Goal: Information Seeking & Learning: Learn about a topic

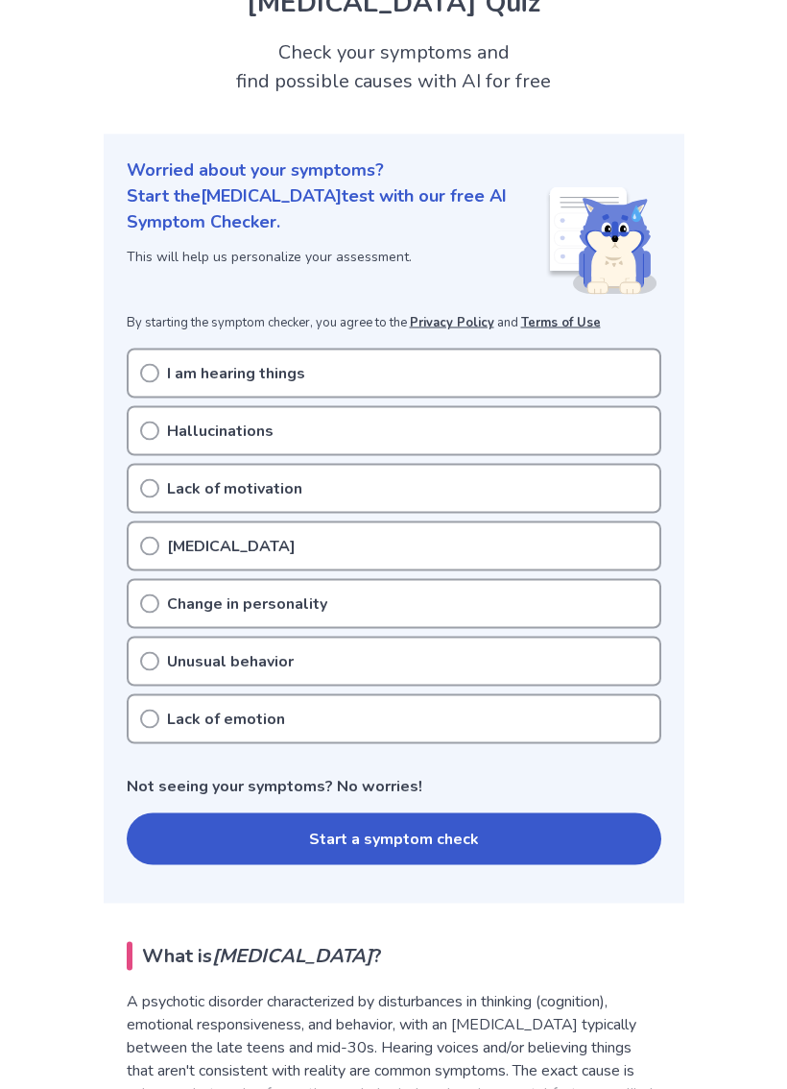
scroll to position [97, 0]
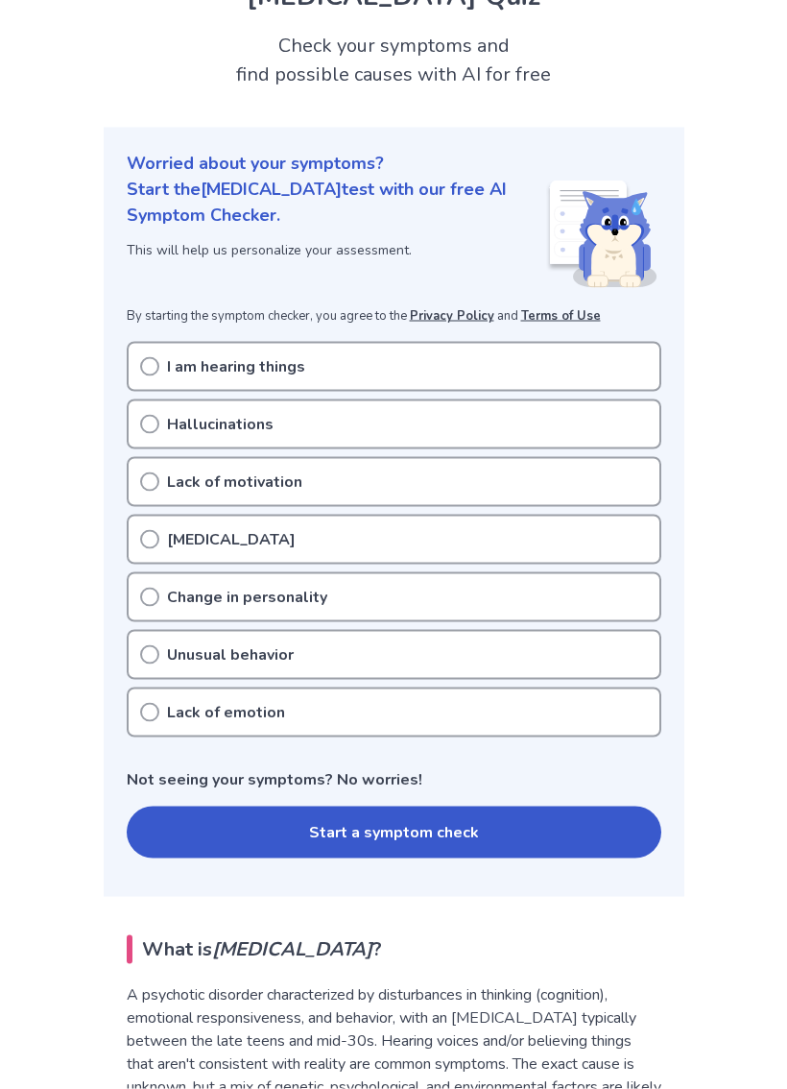
click at [151, 357] on icon at bounding box center [149, 366] width 19 height 19
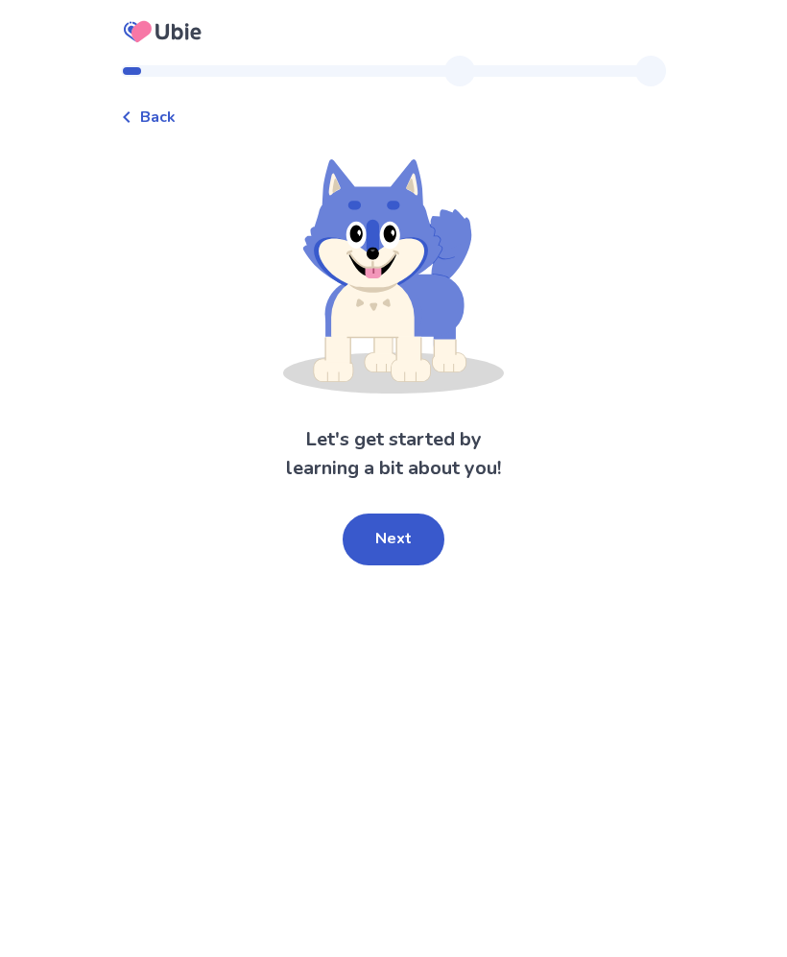
click at [409, 548] on button "Next" at bounding box center [394, 540] width 102 height 52
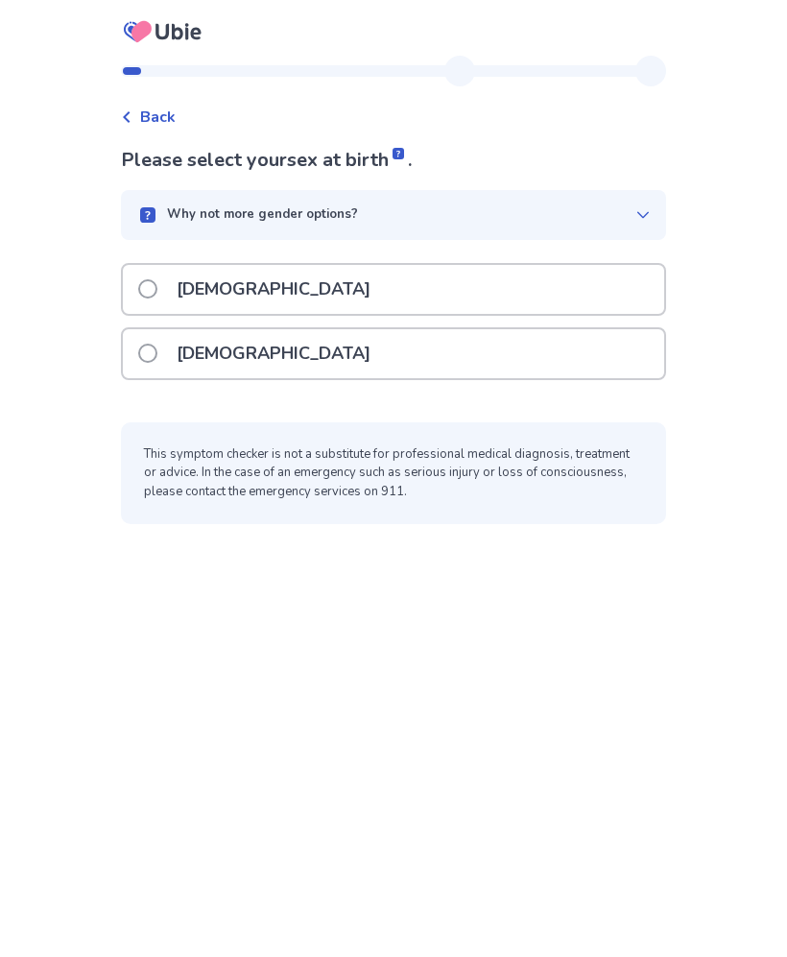
click at [386, 353] on div "[DEMOGRAPHIC_DATA]" at bounding box center [393, 353] width 541 height 49
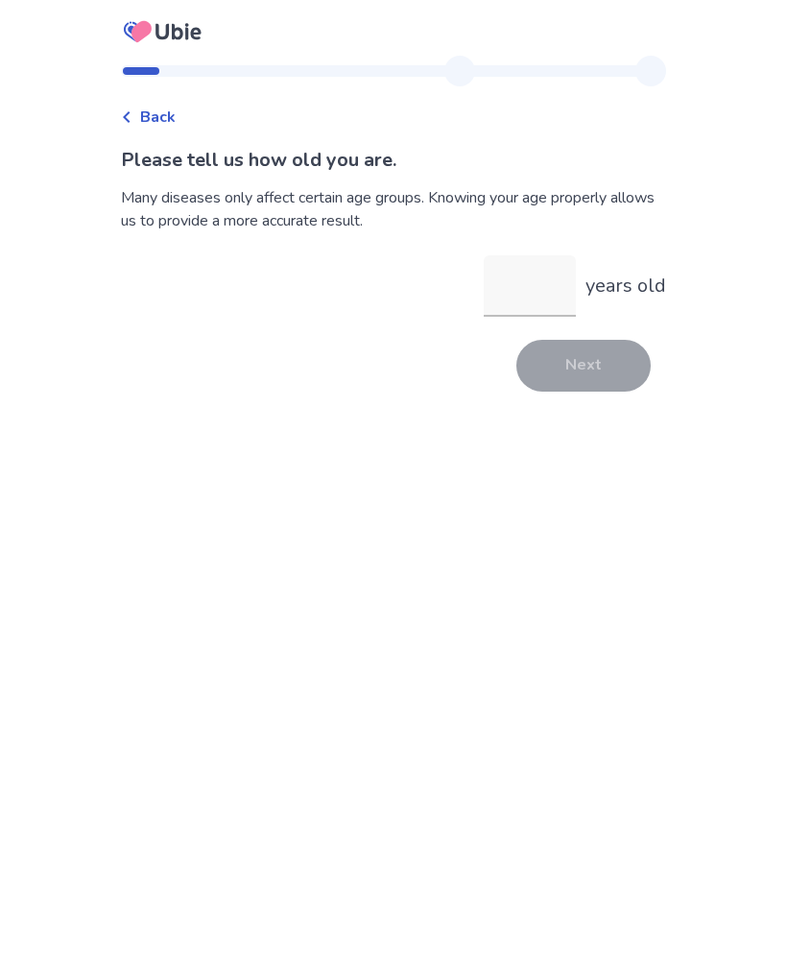
click at [557, 299] on input "years old" at bounding box center [530, 285] width 92 height 61
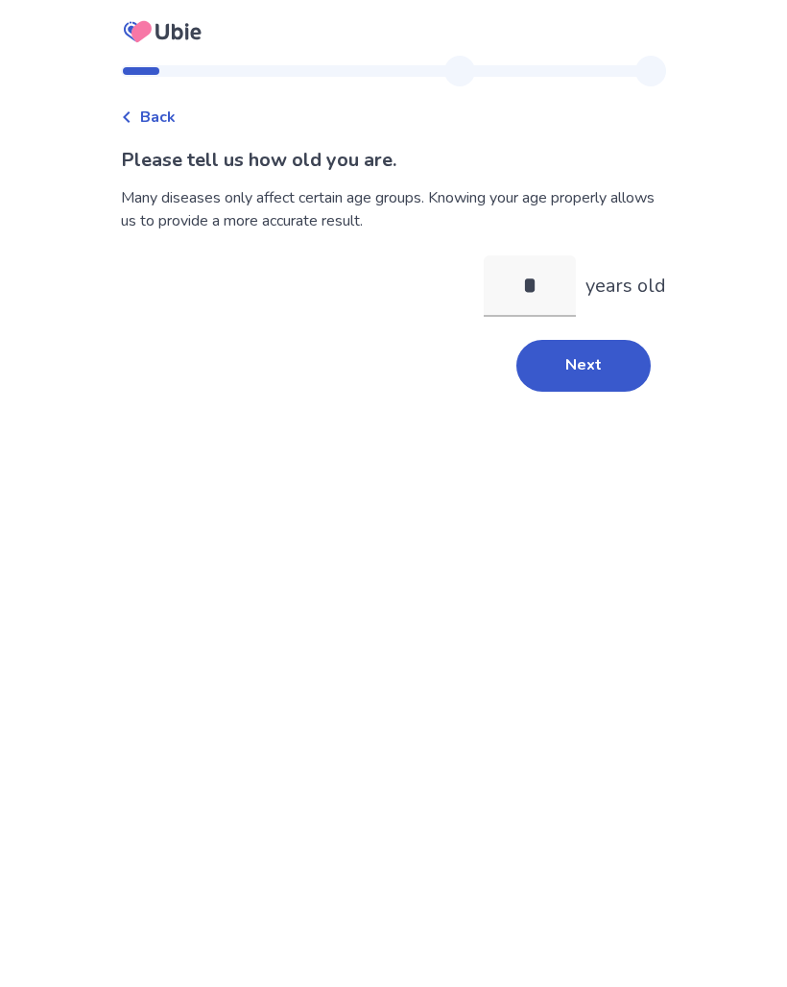
type input "**"
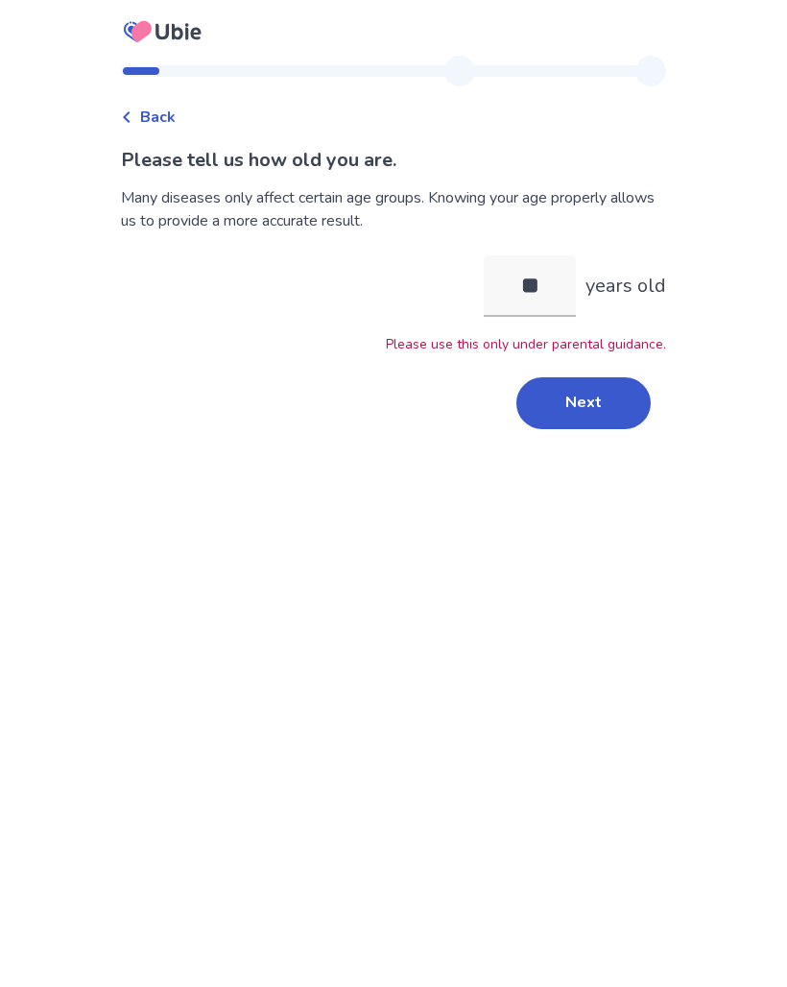
click at [582, 398] on button "Next" at bounding box center [584, 403] width 134 height 52
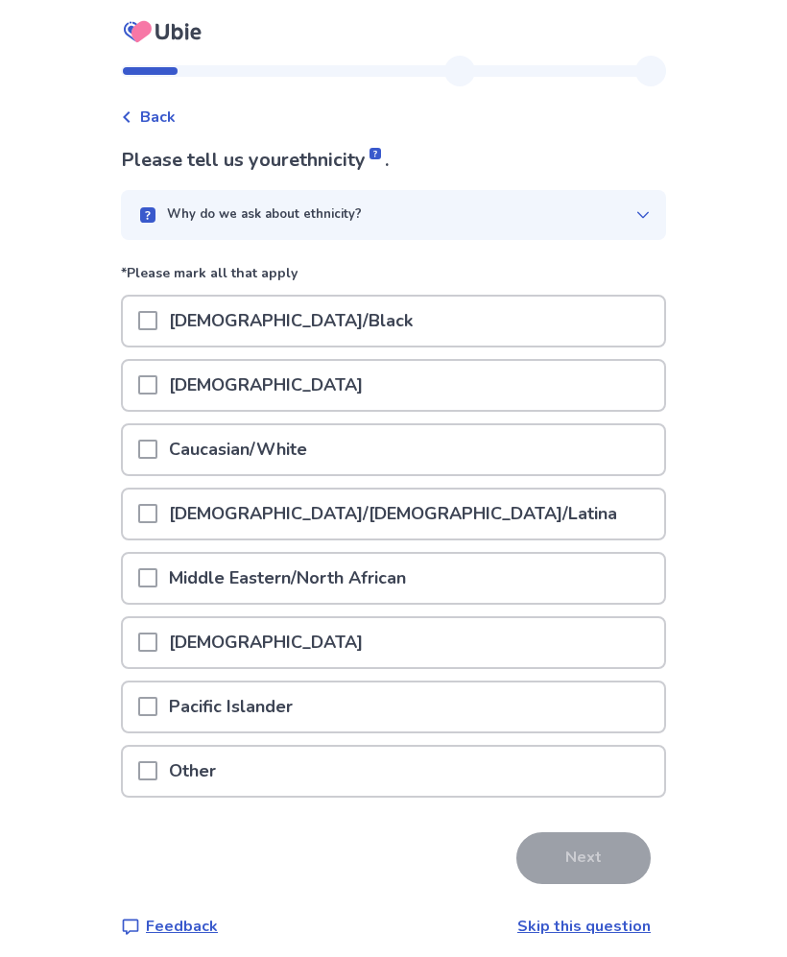
click at [574, 339] on div "[DEMOGRAPHIC_DATA]/Black" at bounding box center [393, 321] width 541 height 49
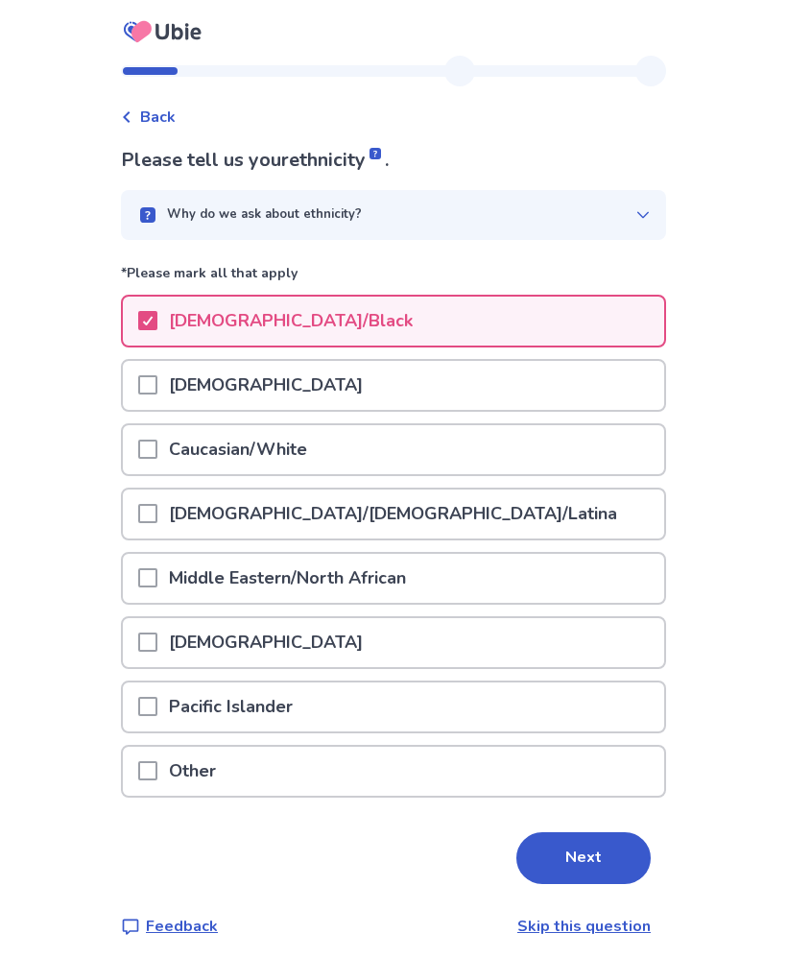
click at [507, 449] on div "Caucasian/White" at bounding box center [393, 449] width 541 height 49
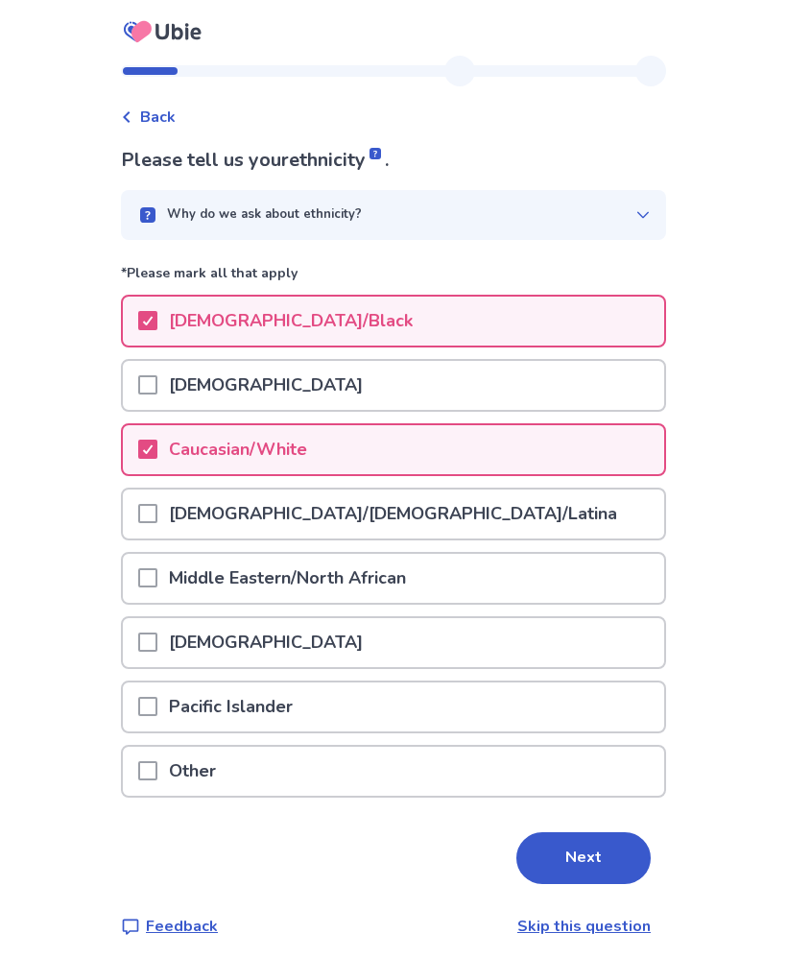
click at [558, 850] on button "Next" at bounding box center [584, 858] width 134 height 52
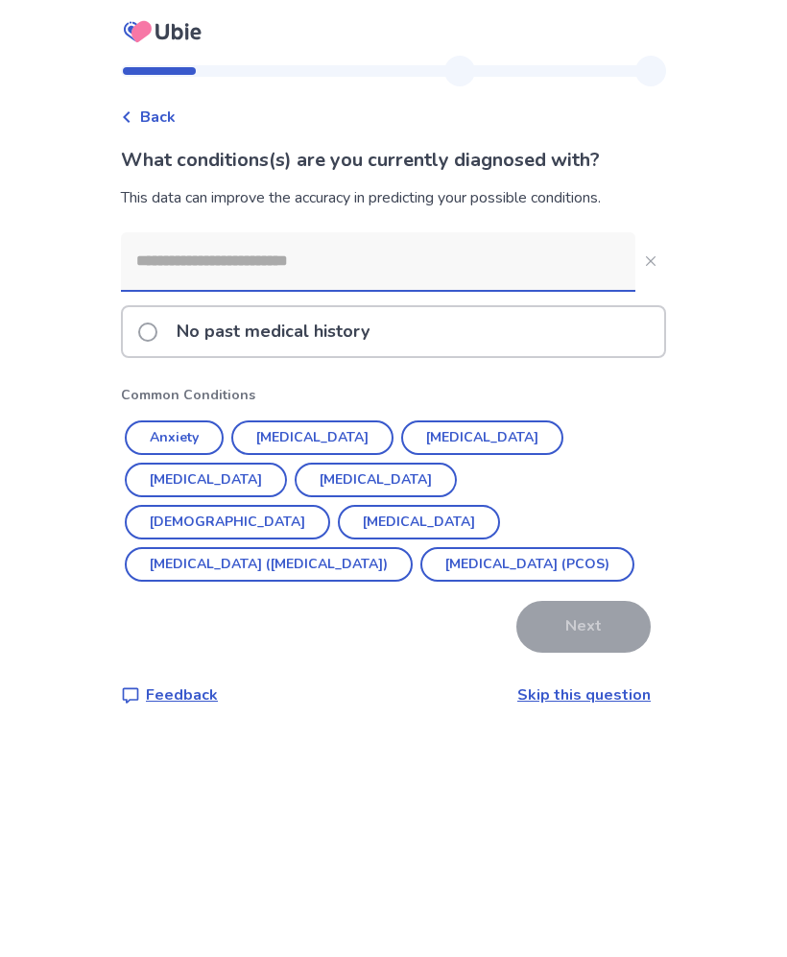
click at [205, 547] on button "[MEDICAL_DATA] ([MEDICAL_DATA])" at bounding box center [269, 564] width 288 height 35
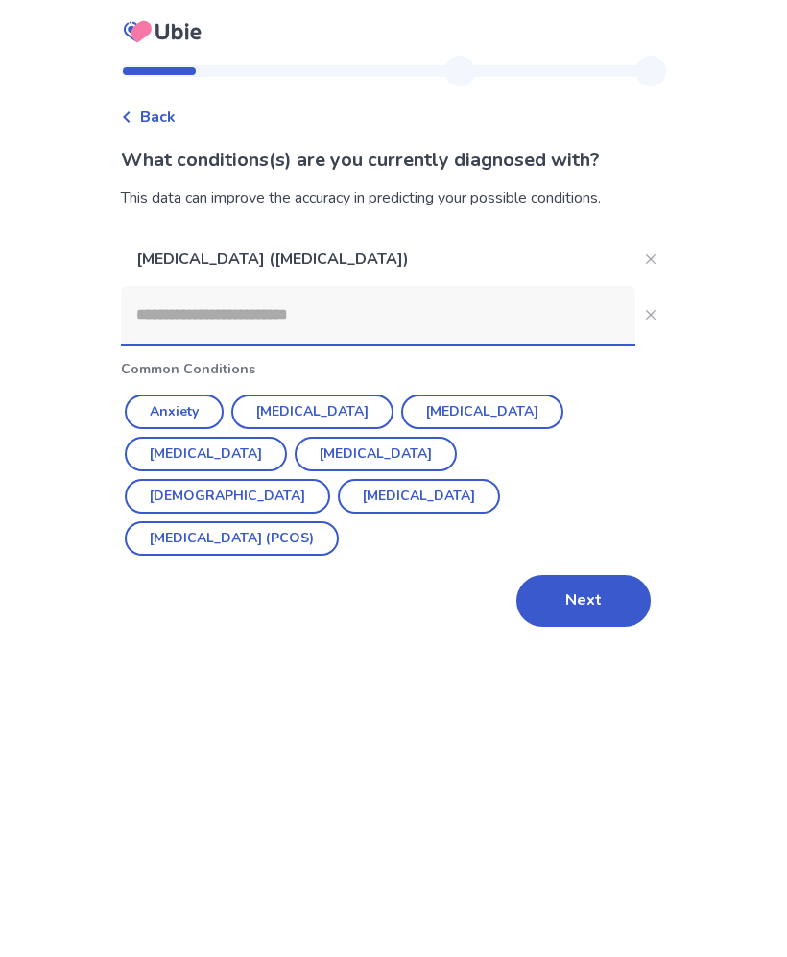
click at [191, 521] on button "[MEDICAL_DATA] (PCOS)" at bounding box center [232, 538] width 214 height 35
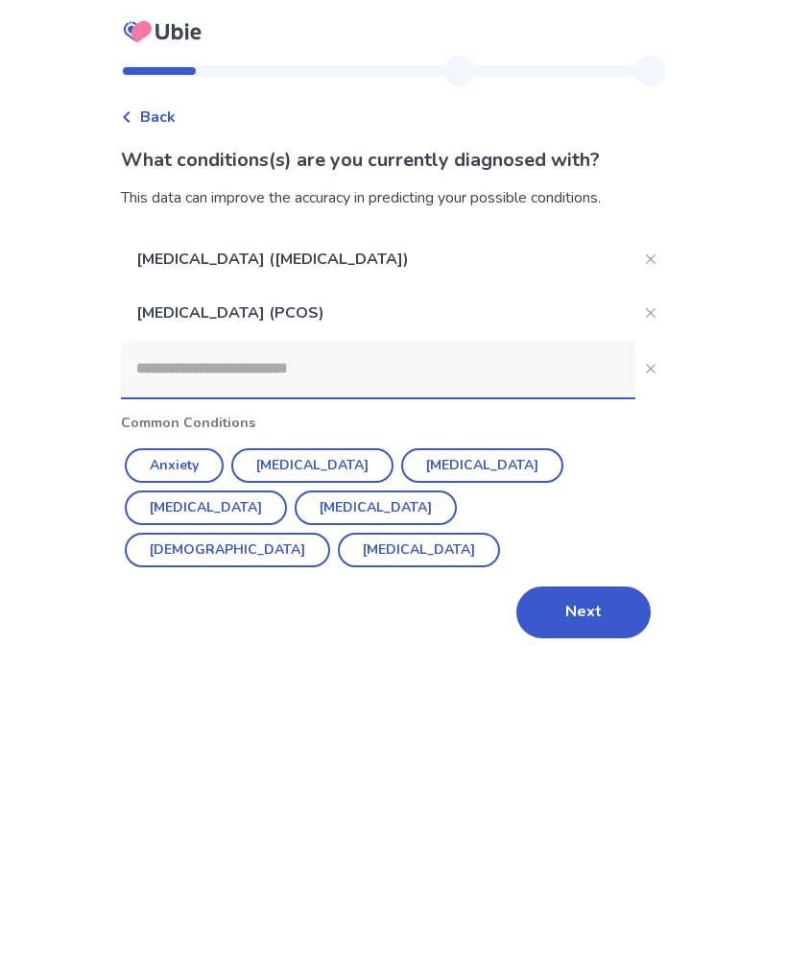
click at [646, 310] on icon "Close" at bounding box center [651, 313] width 10 height 10
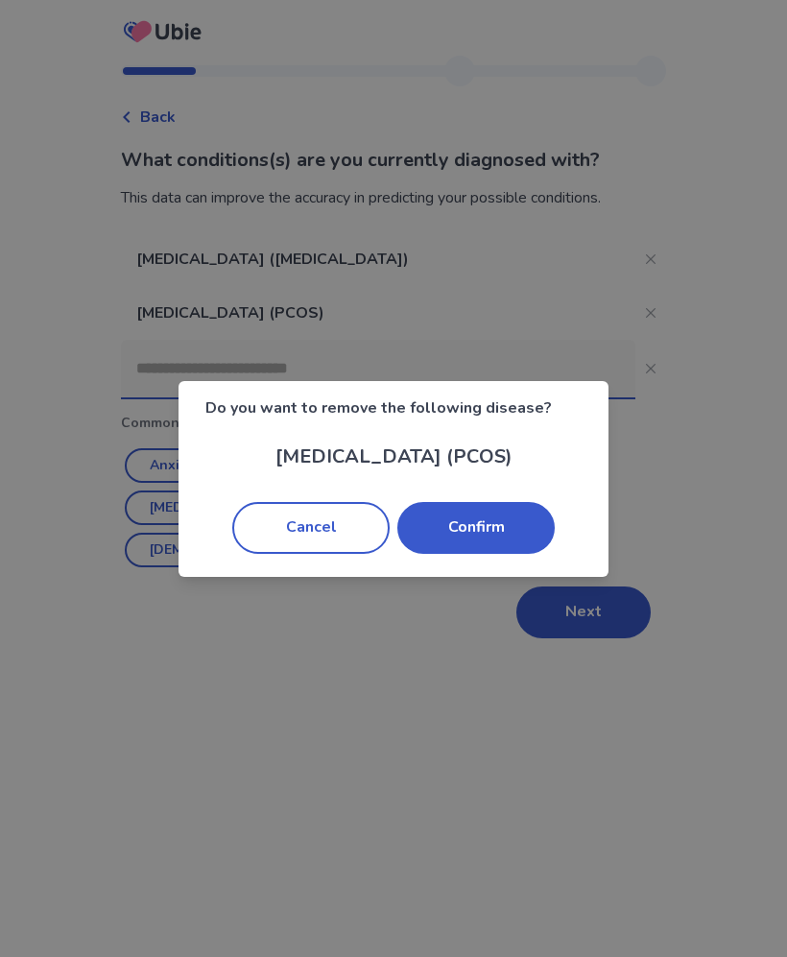
click at [523, 528] on button "Confirm" at bounding box center [475, 528] width 157 height 52
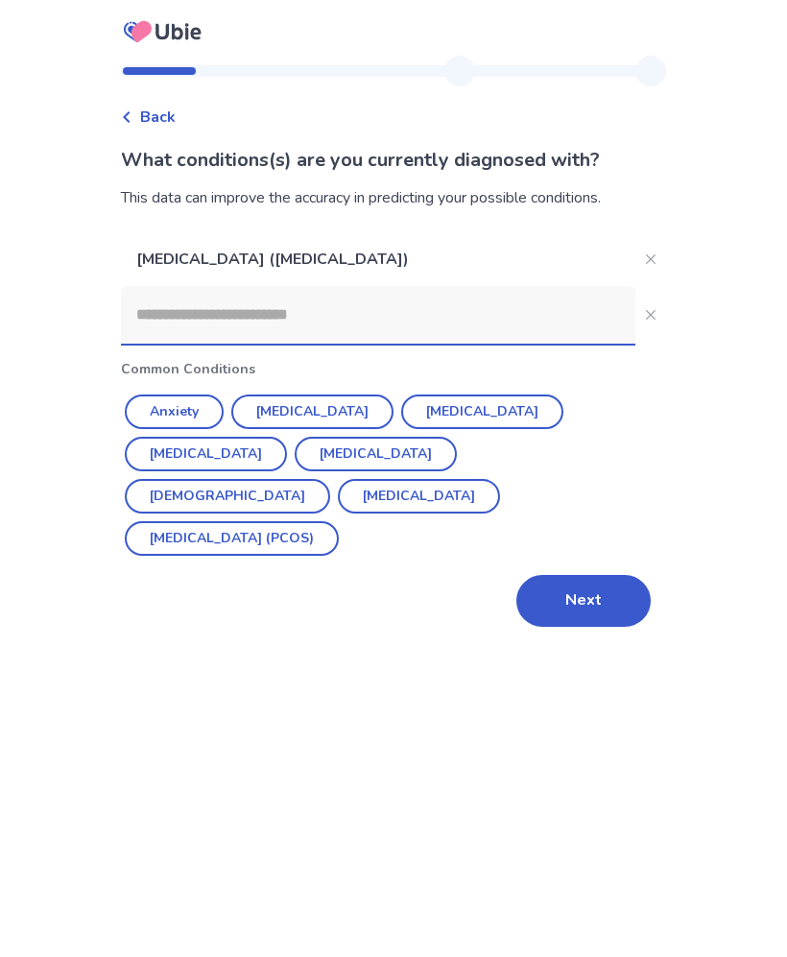
click at [595, 581] on button "Next" at bounding box center [584, 601] width 134 height 52
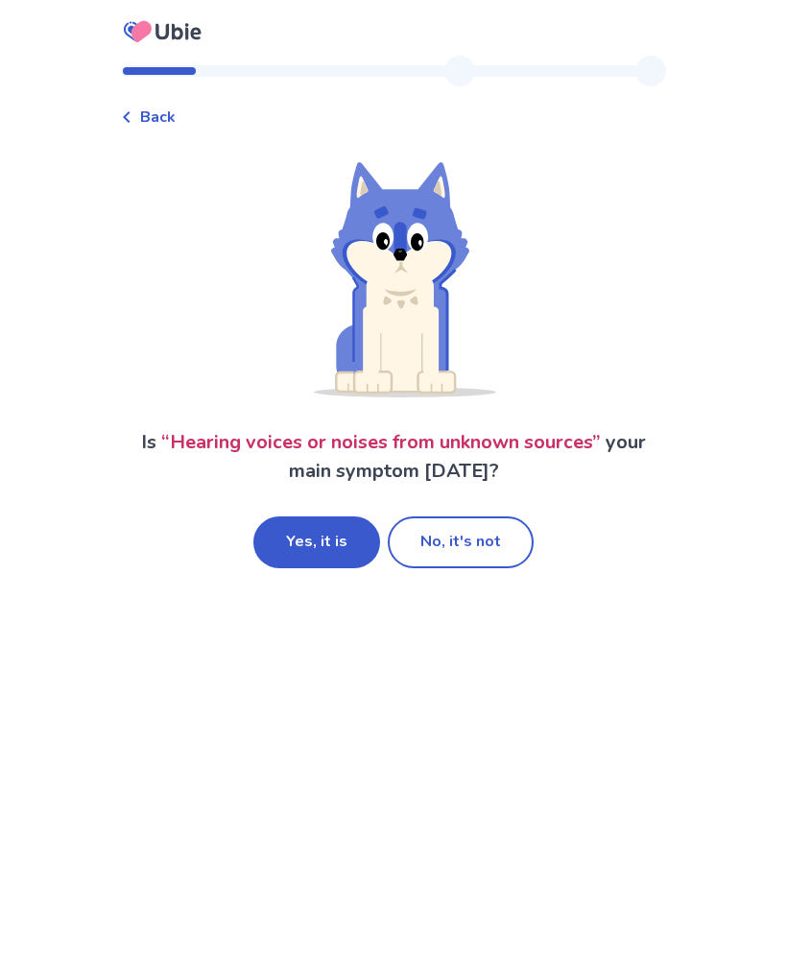
click at [503, 548] on button "No, it's not" at bounding box center [461, 543] width 146 height 52
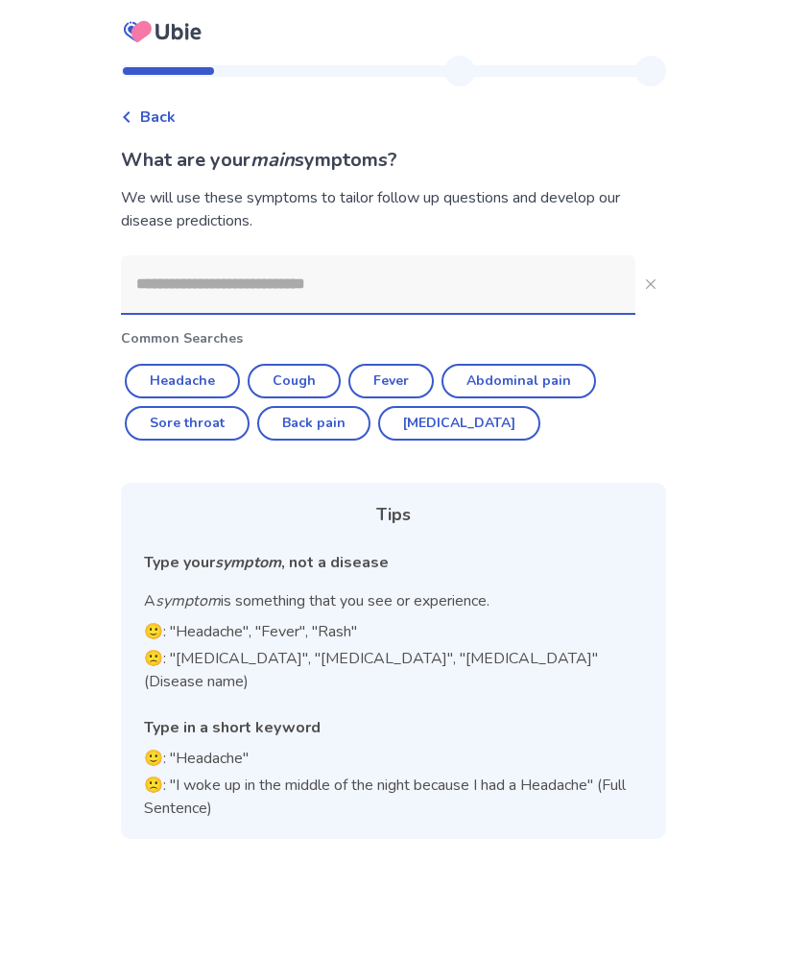
click at [186, 390] on button "Headache" at bounding box center [182, 381] width 115 height 35
type input "********"
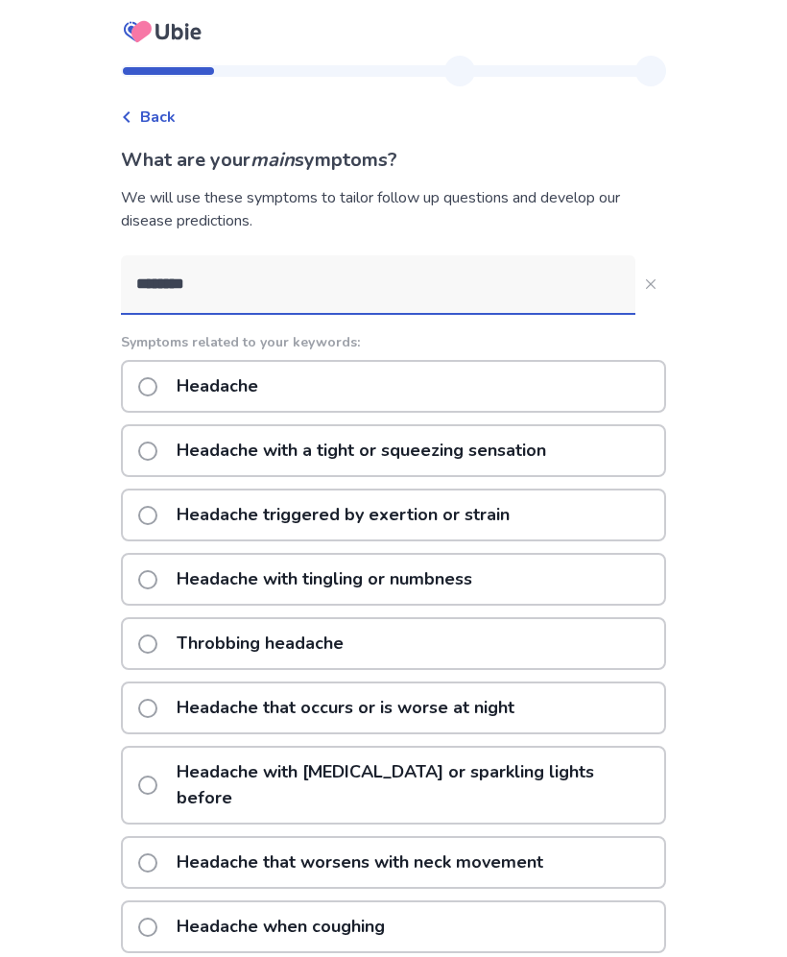
click at [553, 770] on p "Headache with [MEDICAL_DATA] or sparkling lights before" at bounding box center [414, 785] width 499 height 75
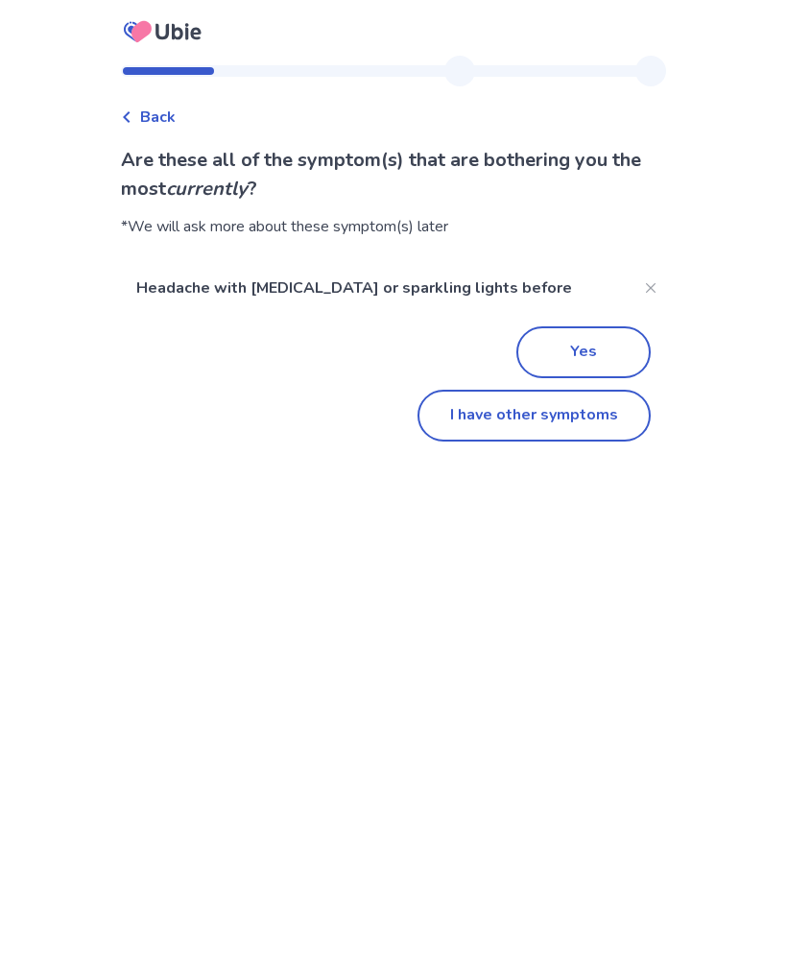
click at [573, 424] on button "I have other symptoms" at bounding box center [534, 416] width 233 height 52
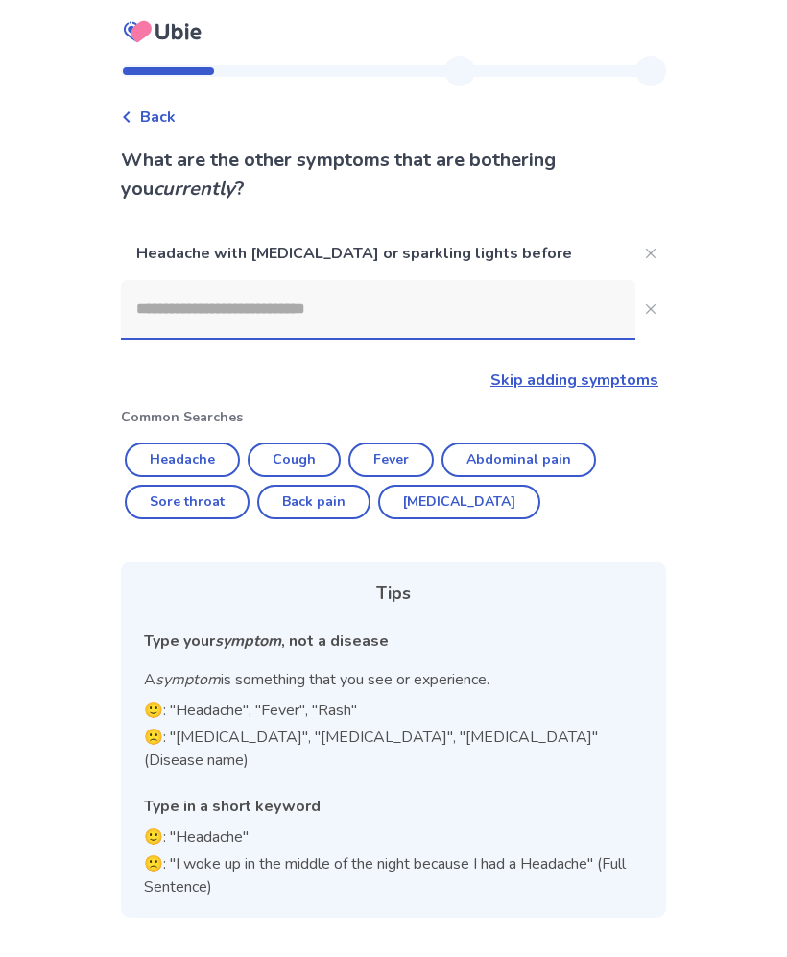
click at [551, 460] on button "Abdominal pain" at bounding box center [519, 460] width 155 height 35
type input "**********"
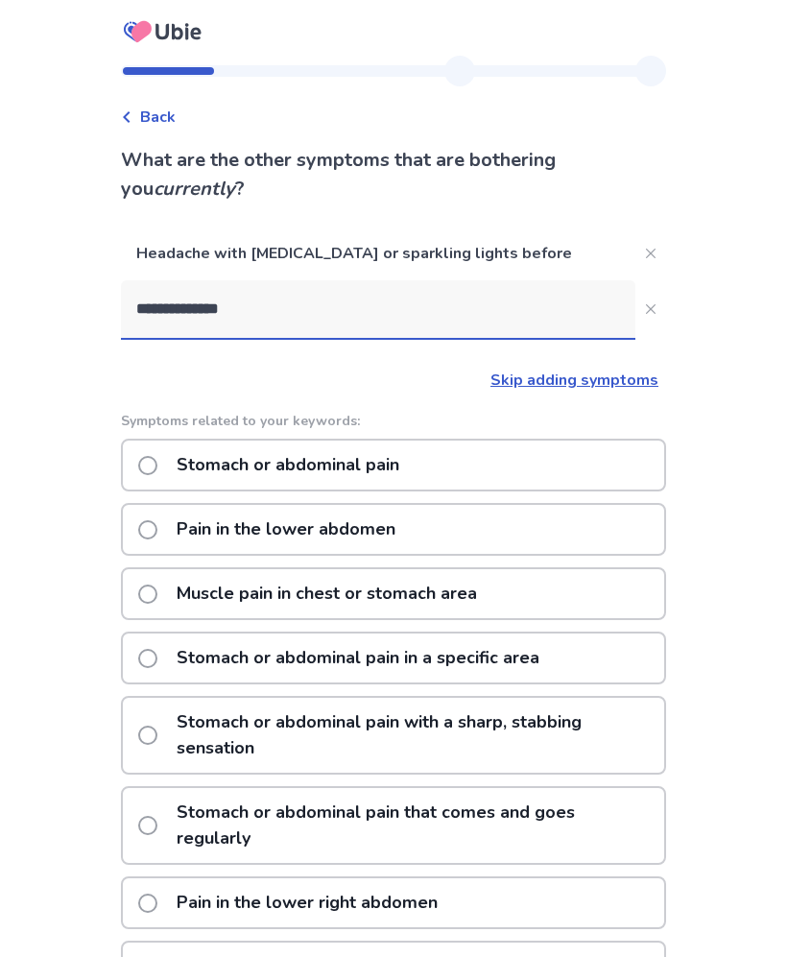
click at [203, 468] on p "Stomach or abdominal pain" at bounding box center [288, 465] width 246 height 49
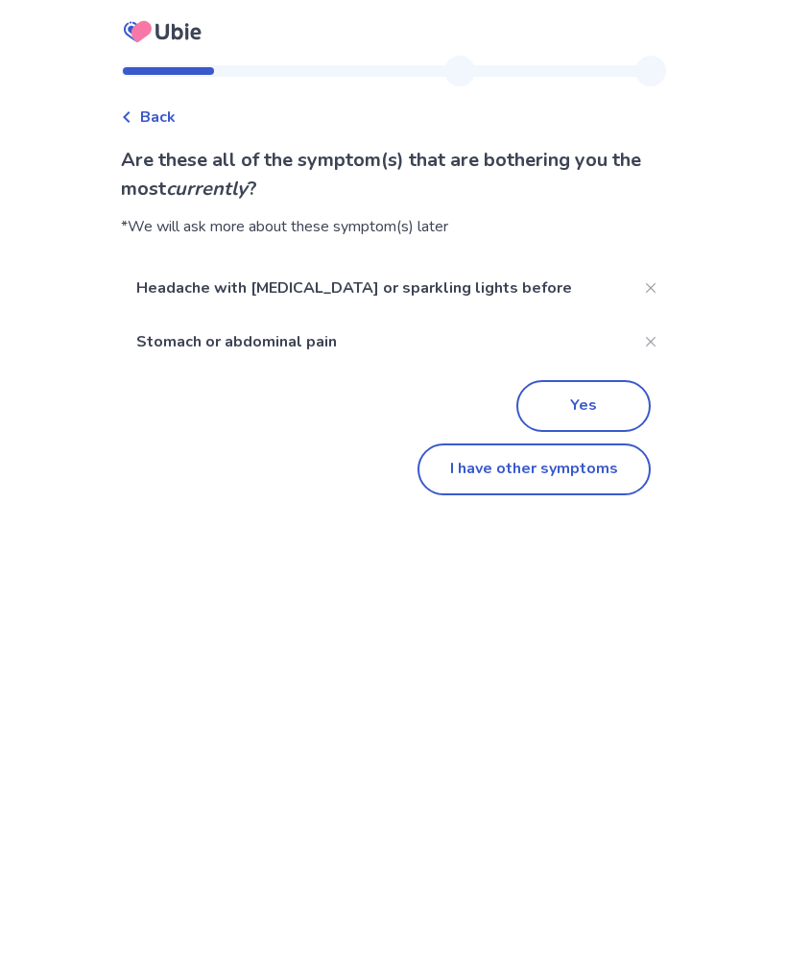
click at [600, 468] on button "I have other symptoms" at bounding box center [534, 470] width 233 height 52
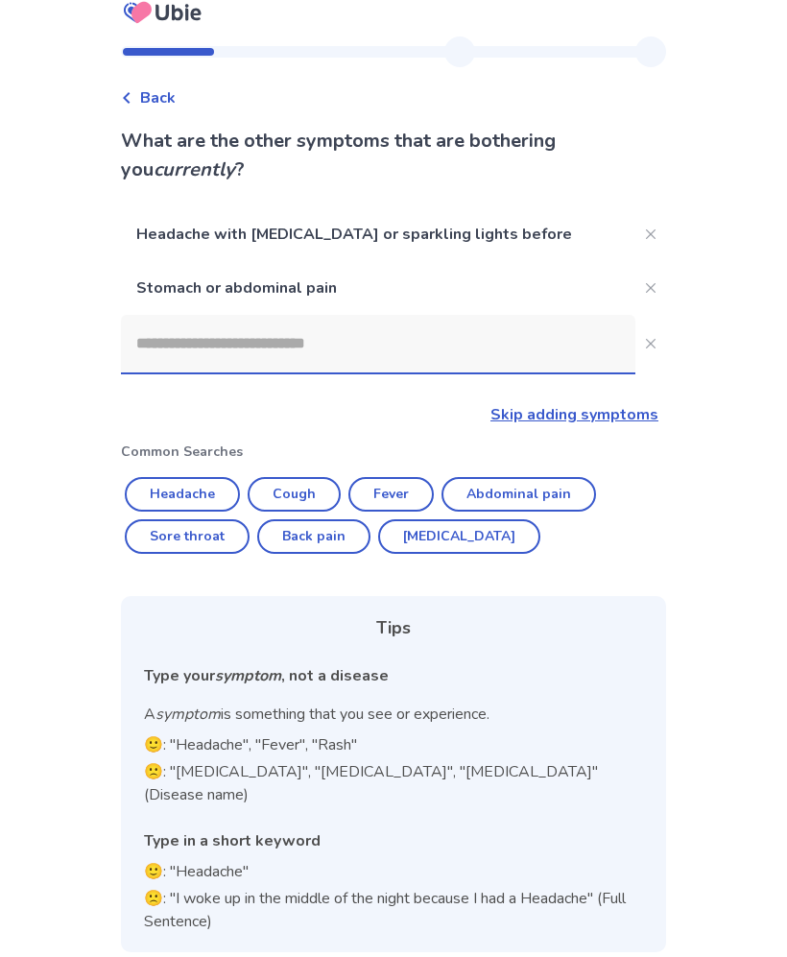
scroll to position [16, 0]
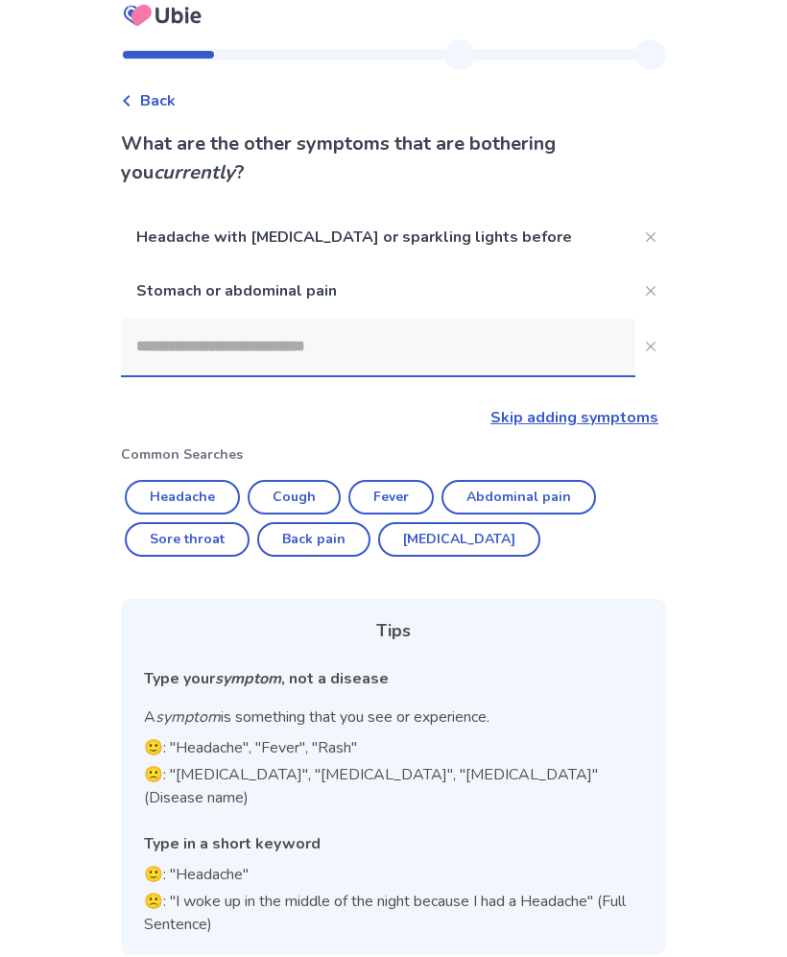
click at [605, 421] on link "Skip adding symptoms" at bounding box center [575, 417] width 168 height 21
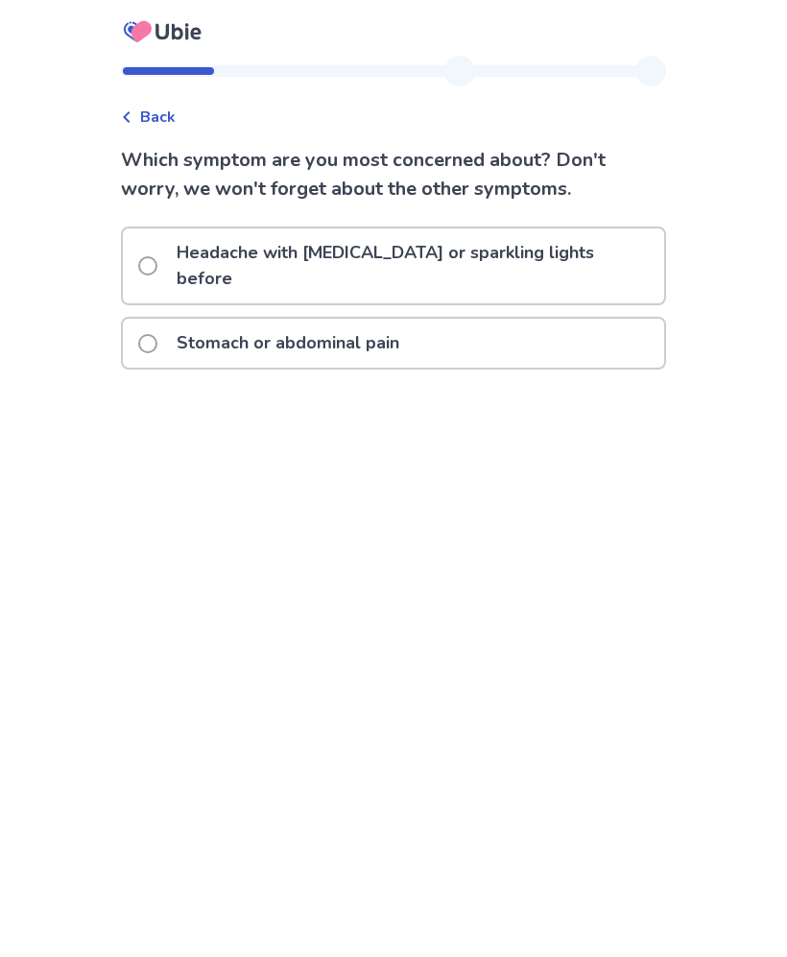
click at [157, 256] on span at bounding box center [147, 265] width 19 height 19
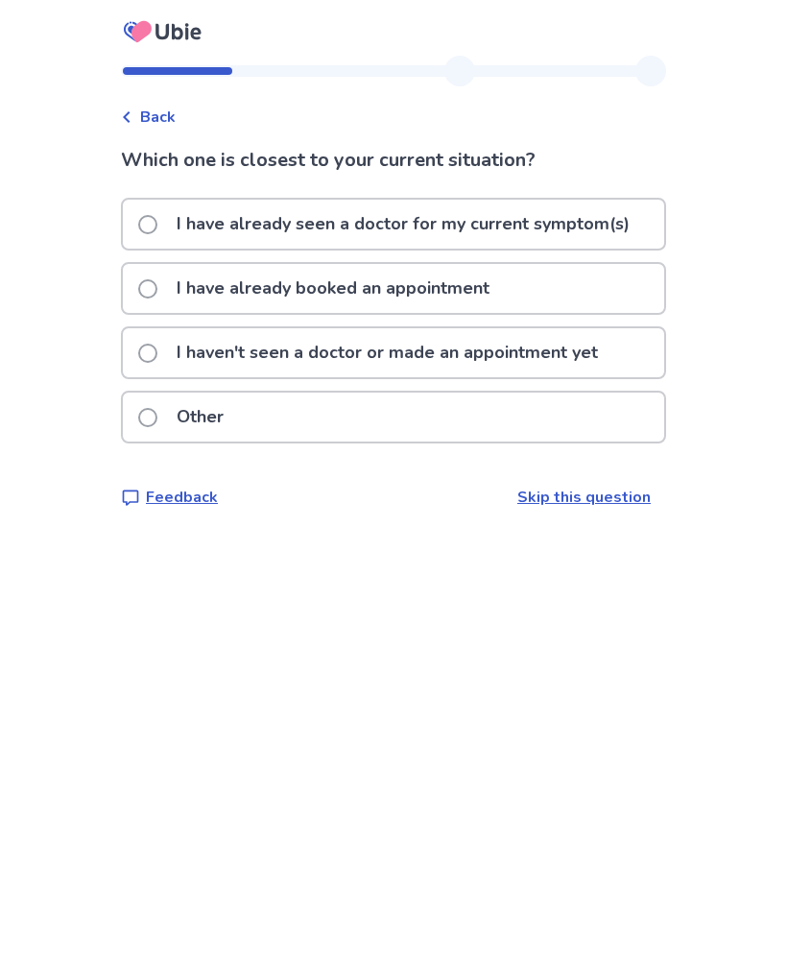
click at [185, 364] on p "I haven't seen a doctor or made an appointment yet" at bounding box center [387, 352] width 445 height 49
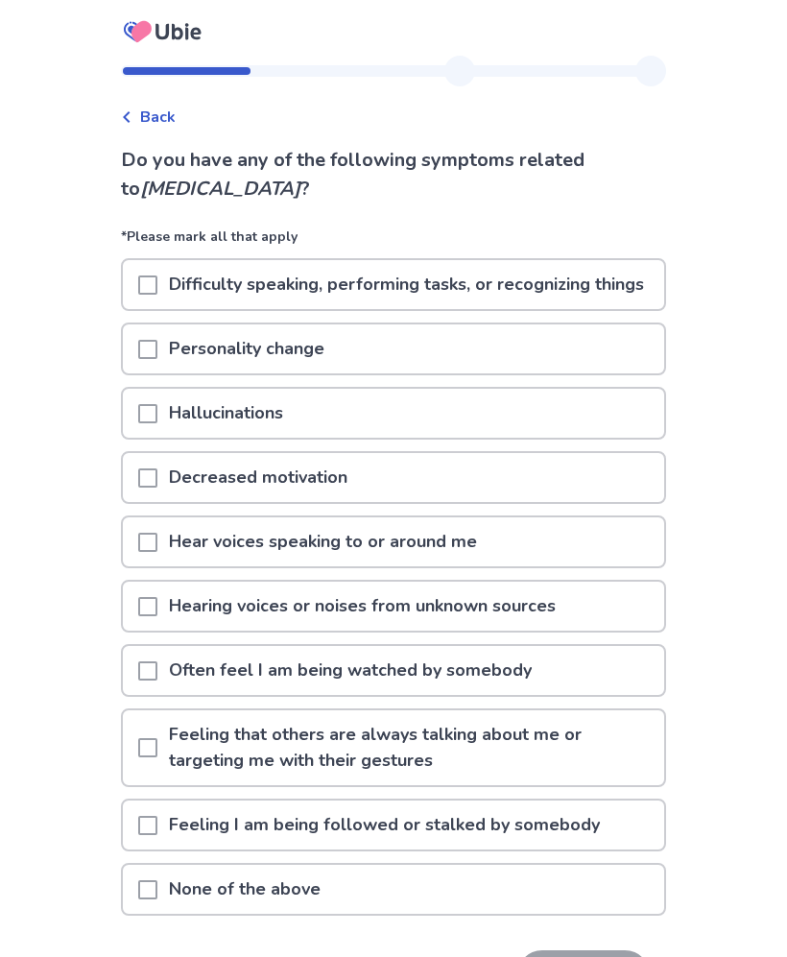
click at [180, 291] on p "Difficulty speaking, performing tasks, or recognizing things" at bounding box center [406, 284] width 498 height 49
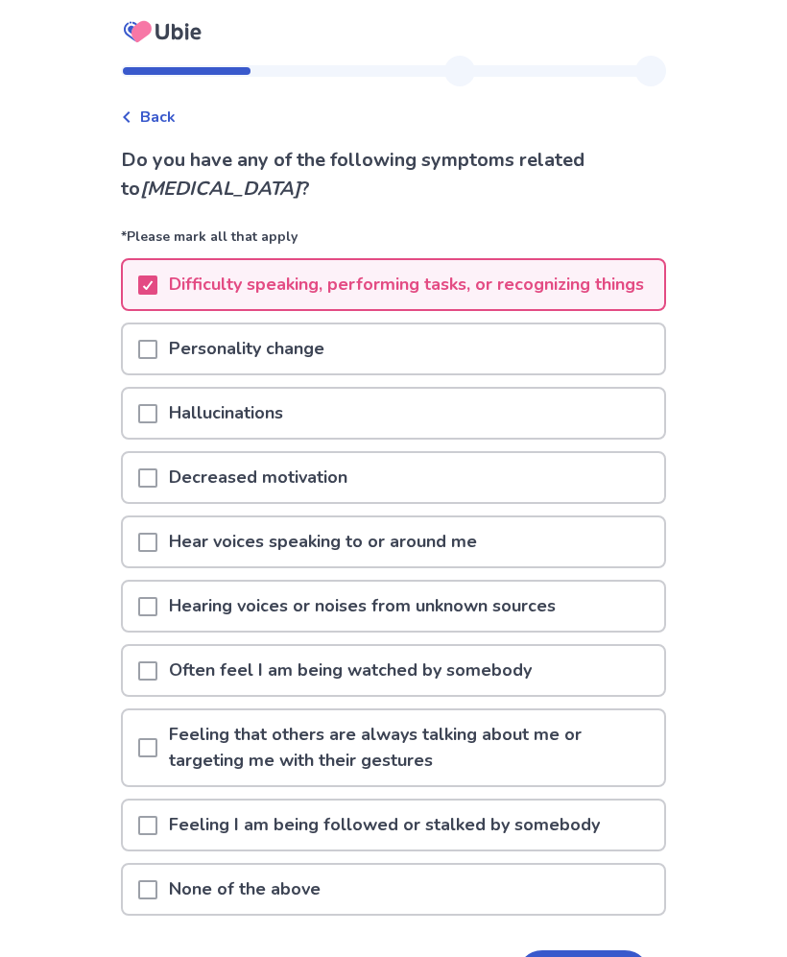
click at [180, 373] on p "Personality change" at bounding box center [246, 349] width 179 height 49
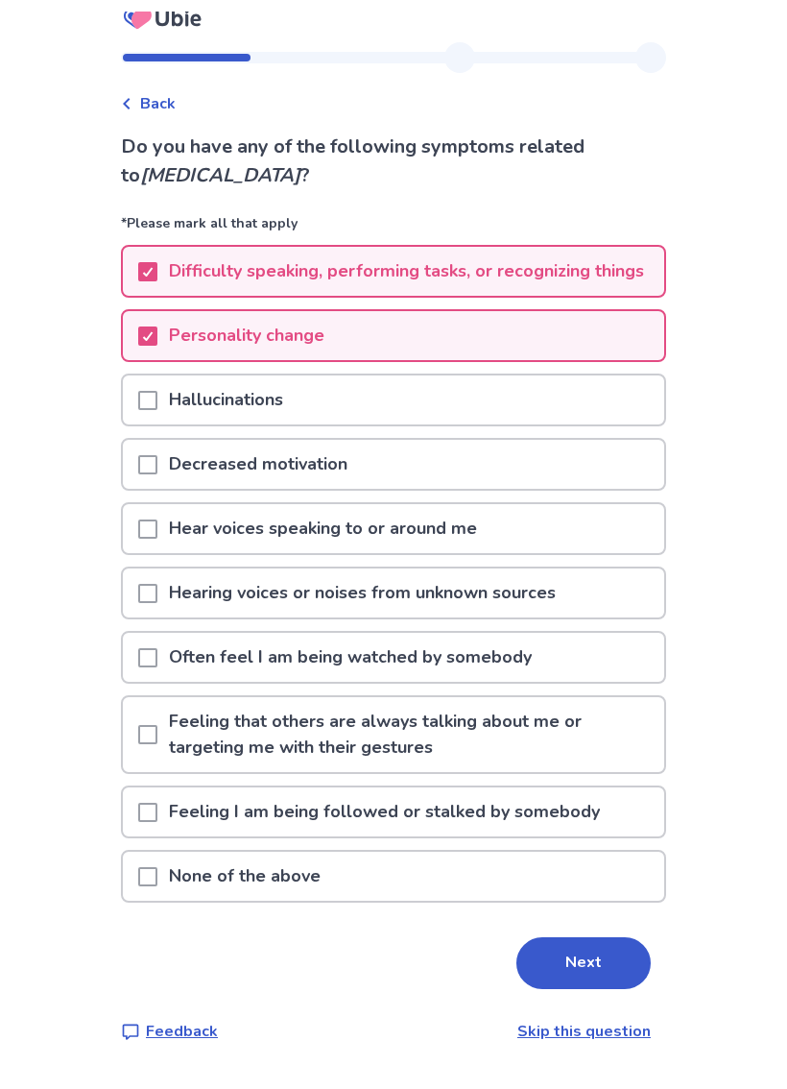
scroll to position [24, 0]
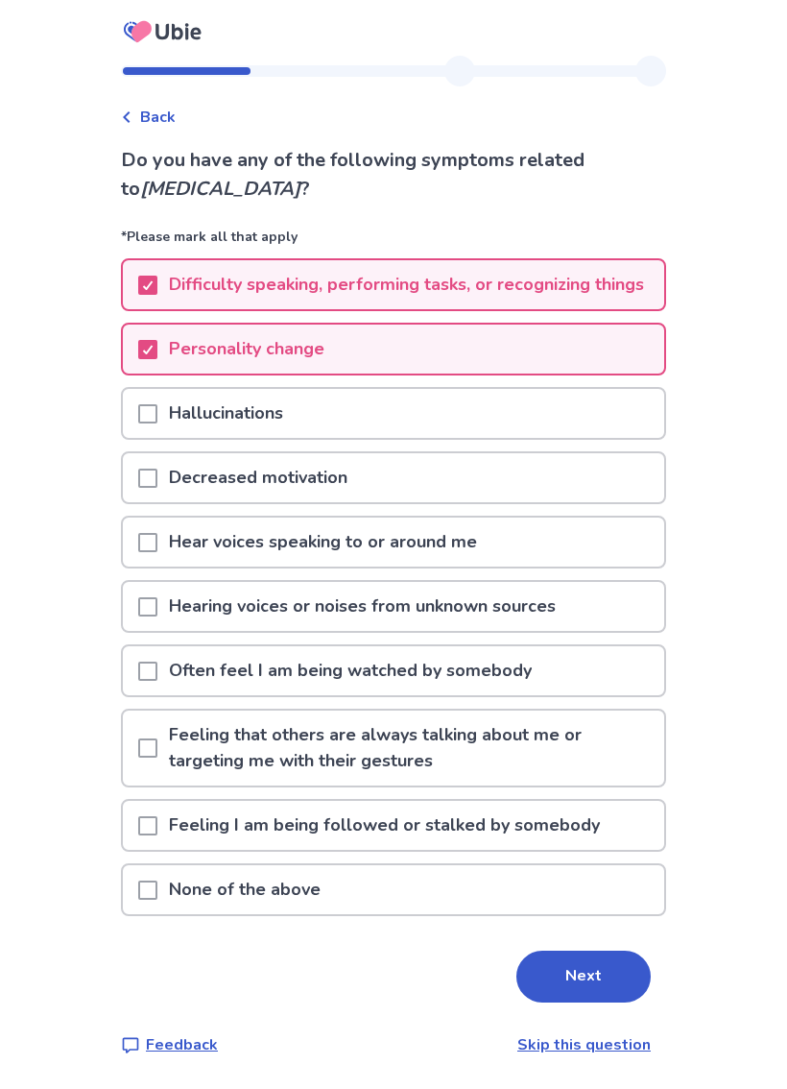
click at [179, 479] on p "Decreased motivation" at bounding box center [258, 477] width 202 height 49
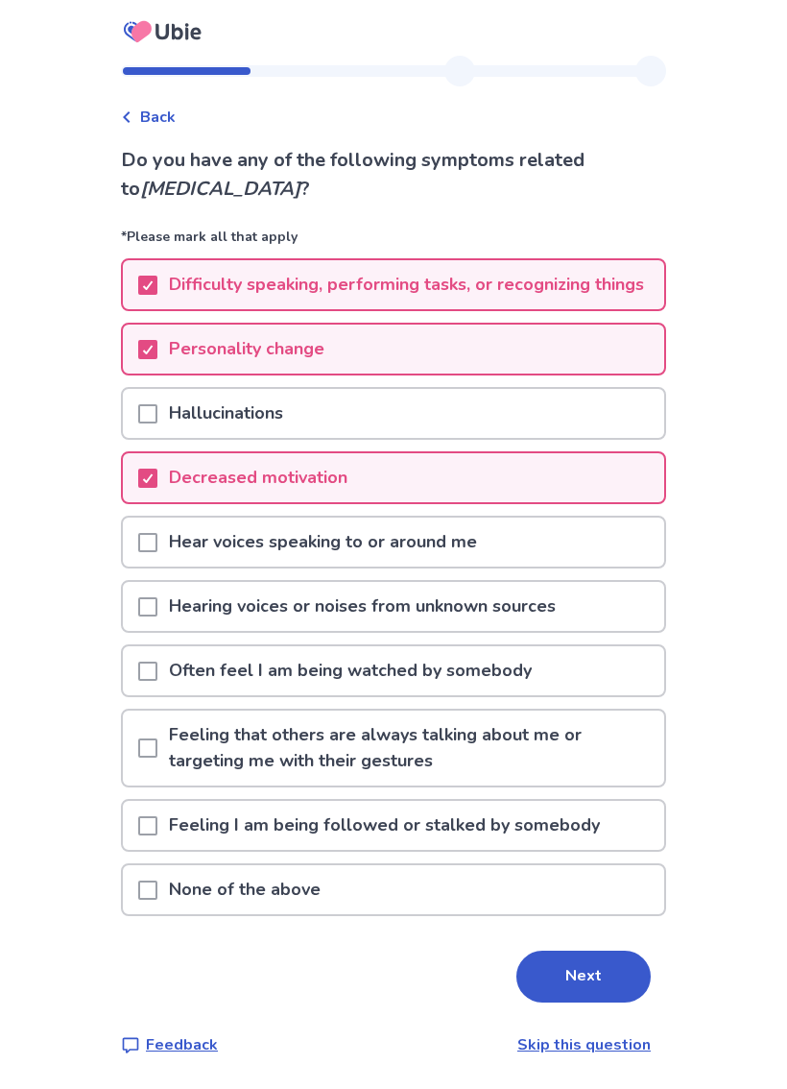
click at [575, 684] on div "Often feel I am being watched by somebody" at bounding box center [393, 670] width 541 height 49
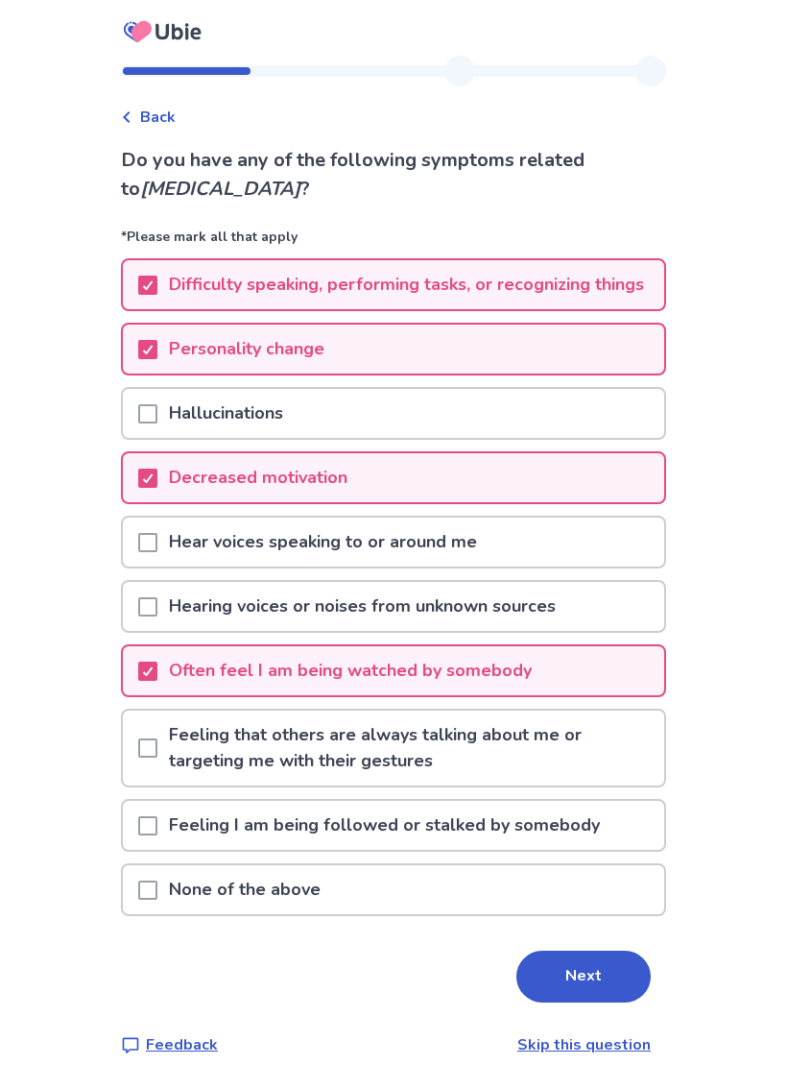
click at [575, 750] on p "Feeling that others are always talking about me or targeting me with their gest…" at bounding box center [410, 747] width 507 height 75
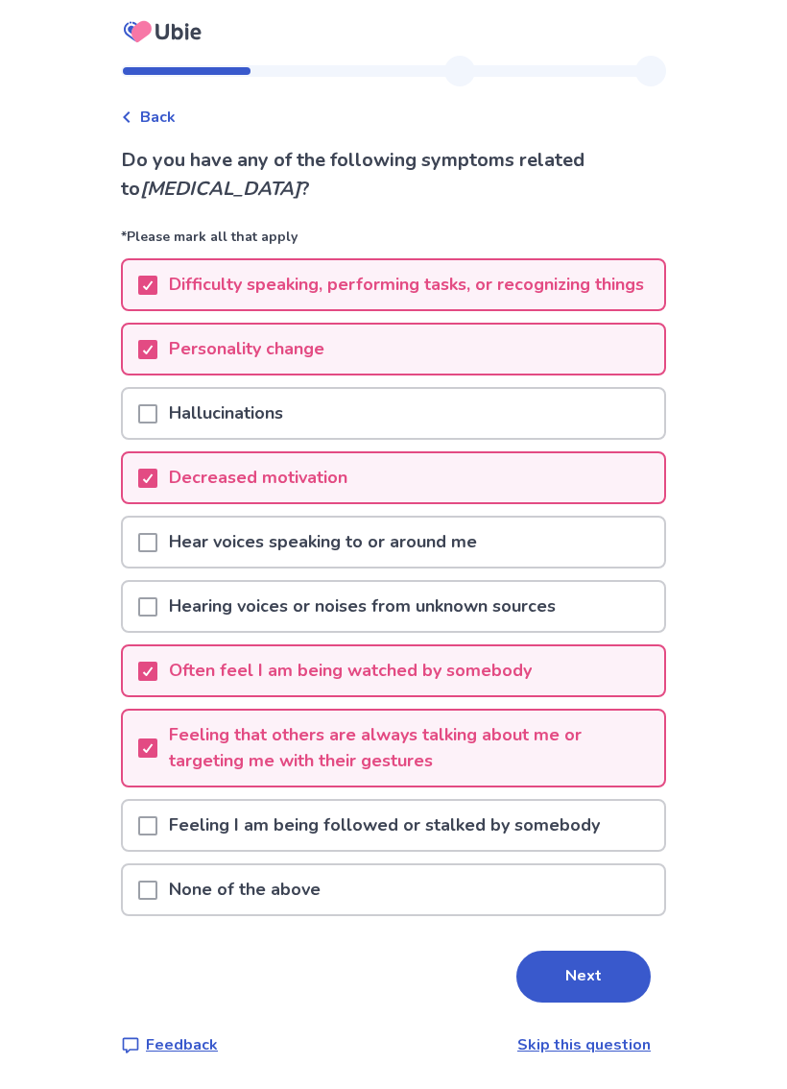
click at [581, 956] on button "Next" at bounding box center [584, 976] width 134 height 52
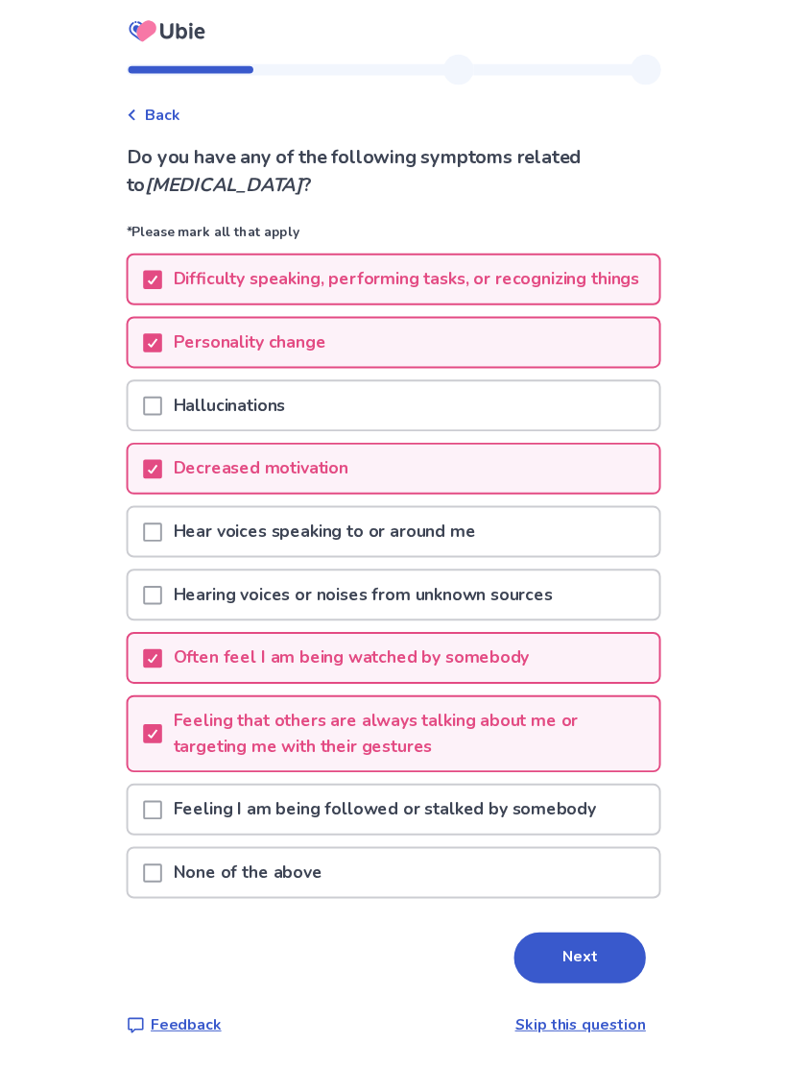
scroll to position [0, 0]
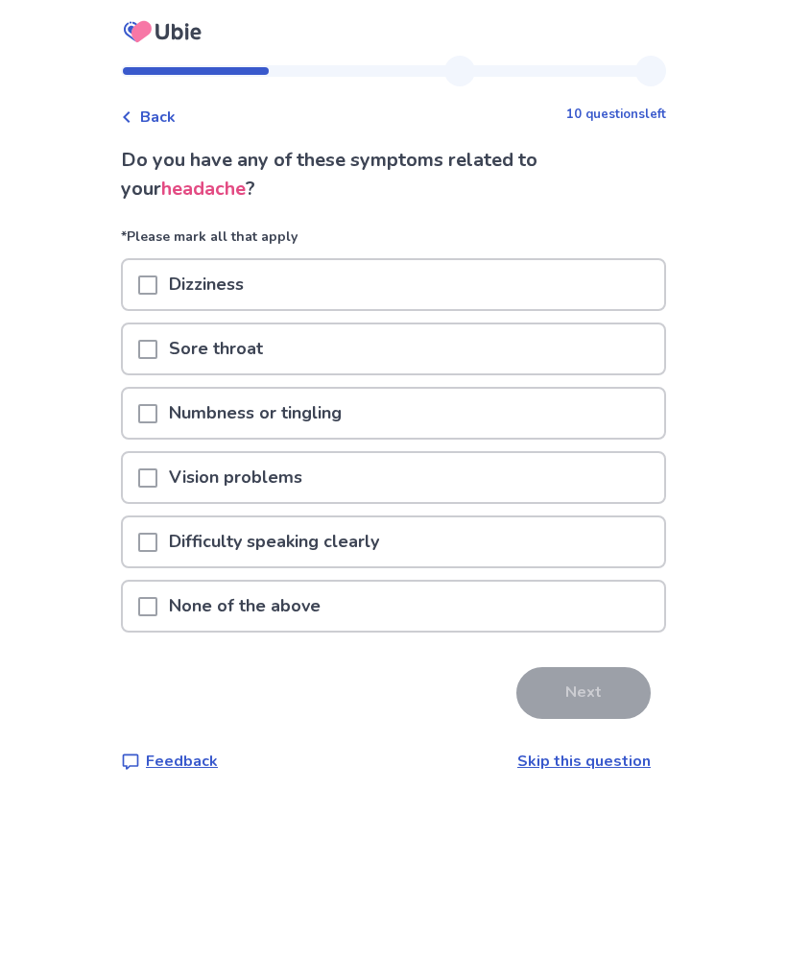
click at [180, 411] on p "Numbness or tingling" at bounding box center [255, 413] width 196 height 49
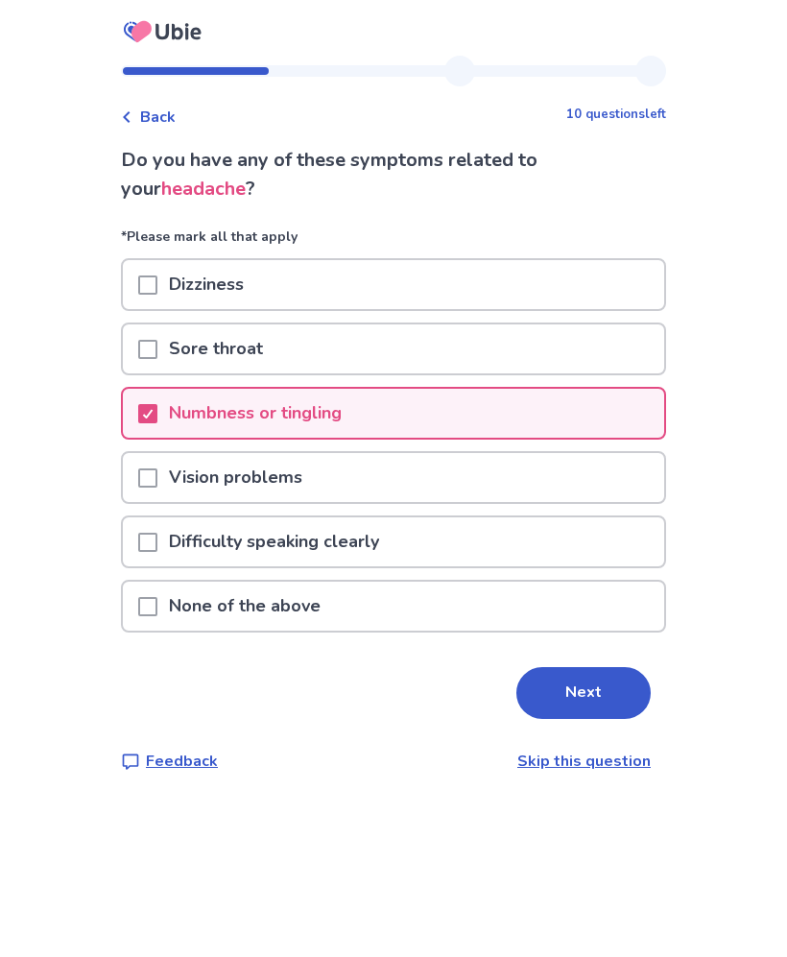
click at [599, 546] on div "Difficulty speaking clearly" at bounding box center [393, 541] width 541 height 49
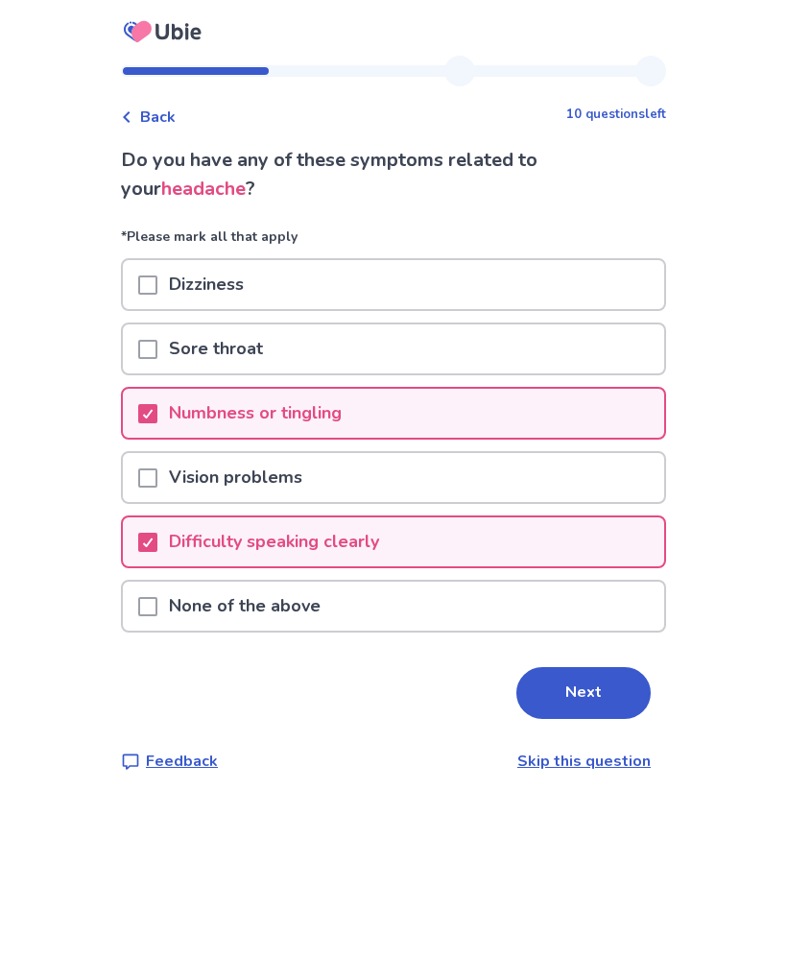
click at [190, 485] on p "Vision problems" at bounding box center [235, 477] width 156 height 49
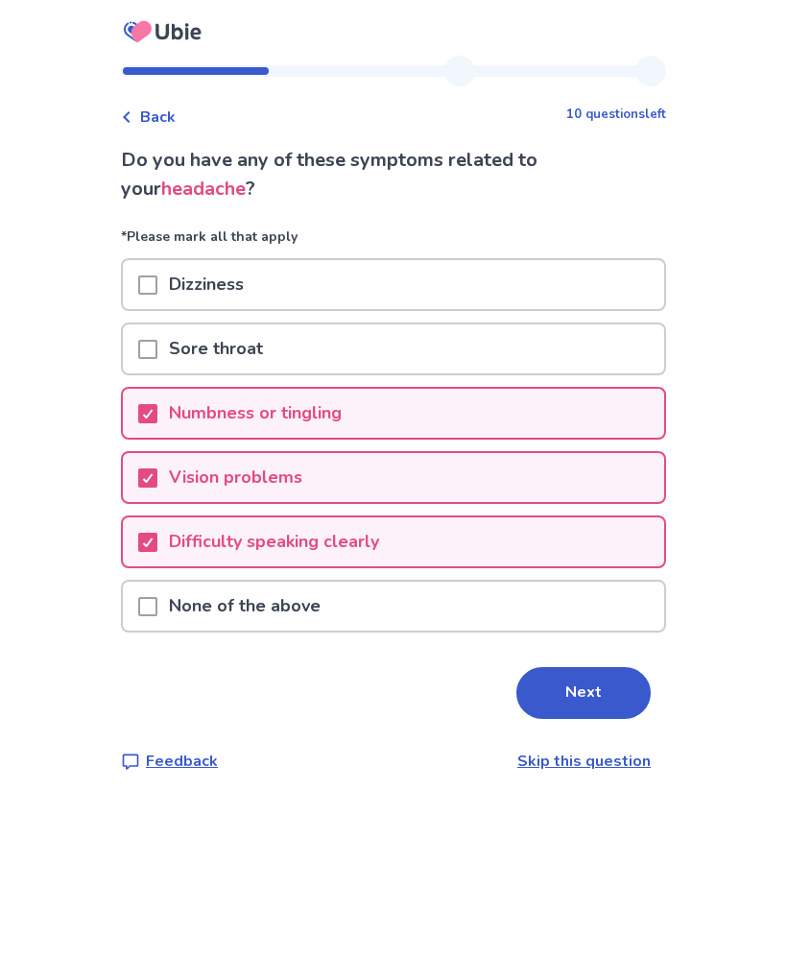
click at [571, 707] on button "Next" at bounding box center [584, 693] width 134 height 52
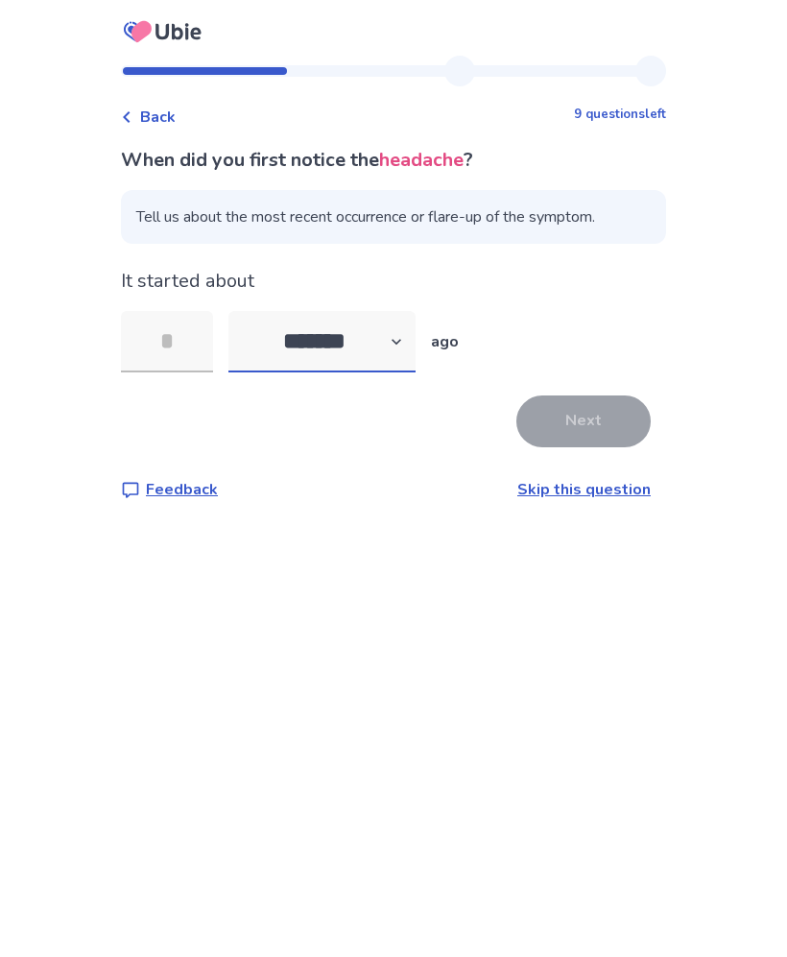
click at [281, 335] on select "******* ****** ******* ******** *******" at bounding box center [321, 341] width 187 height 61
select select "*"
click at [157, 324] on input "tel" at bounding box center [167, 341] width 92 height 61
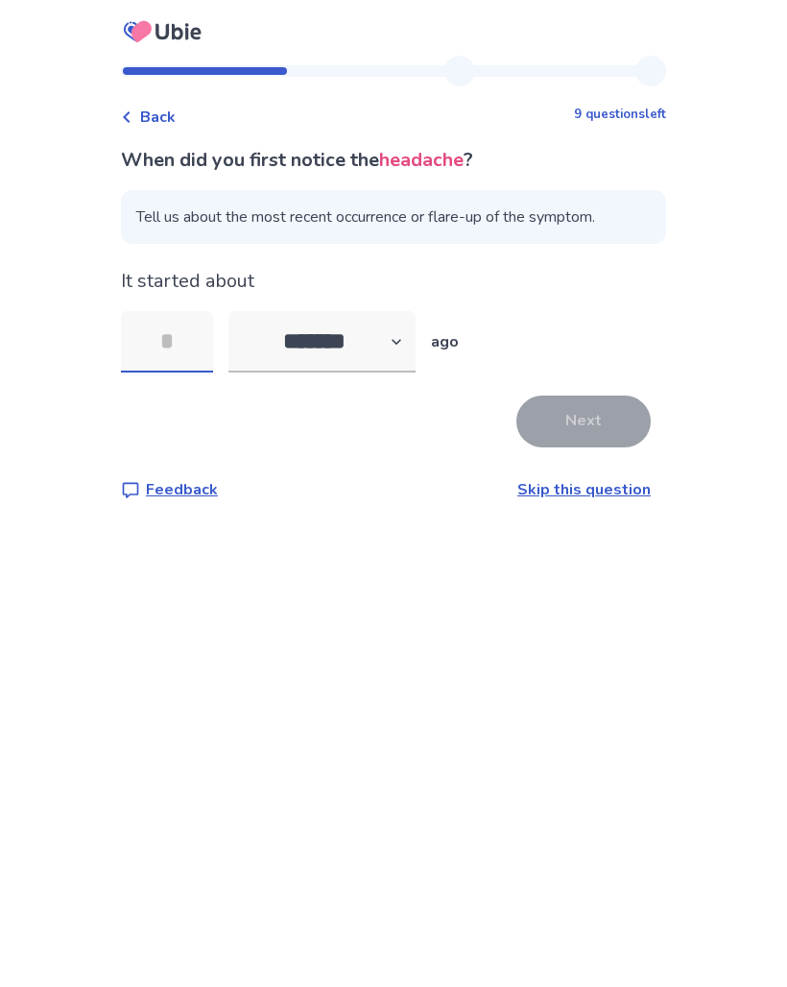
type input "*"
click at [603, 422] on button "Next" at bounding box center [584, 422] width 134 height 52
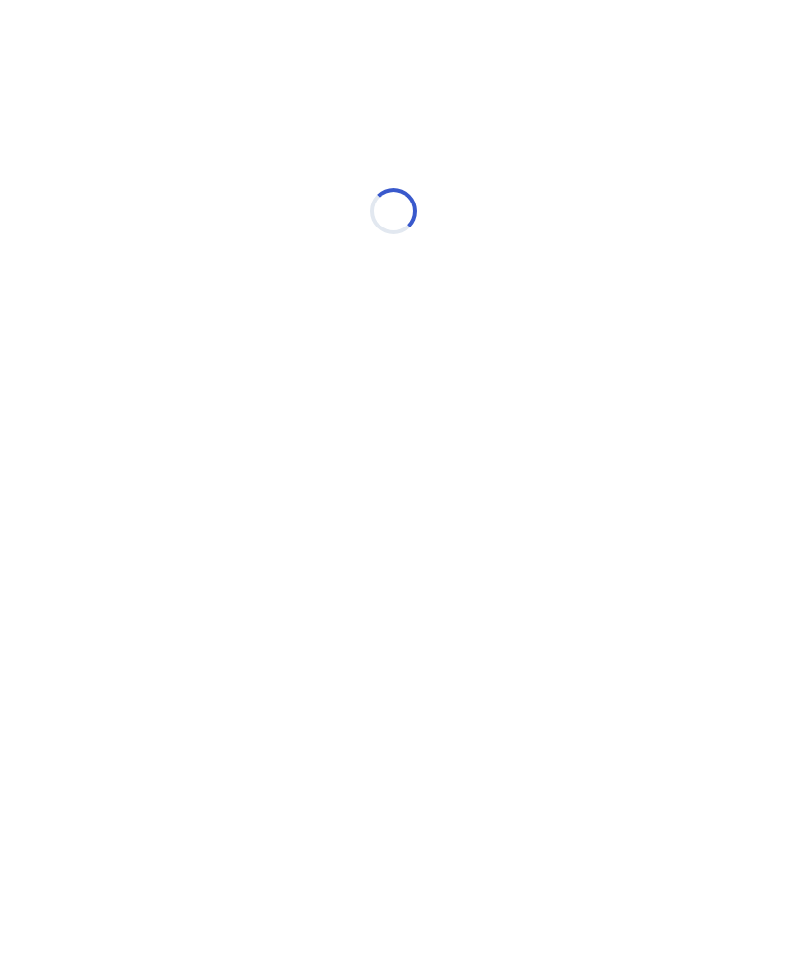
select select "*"
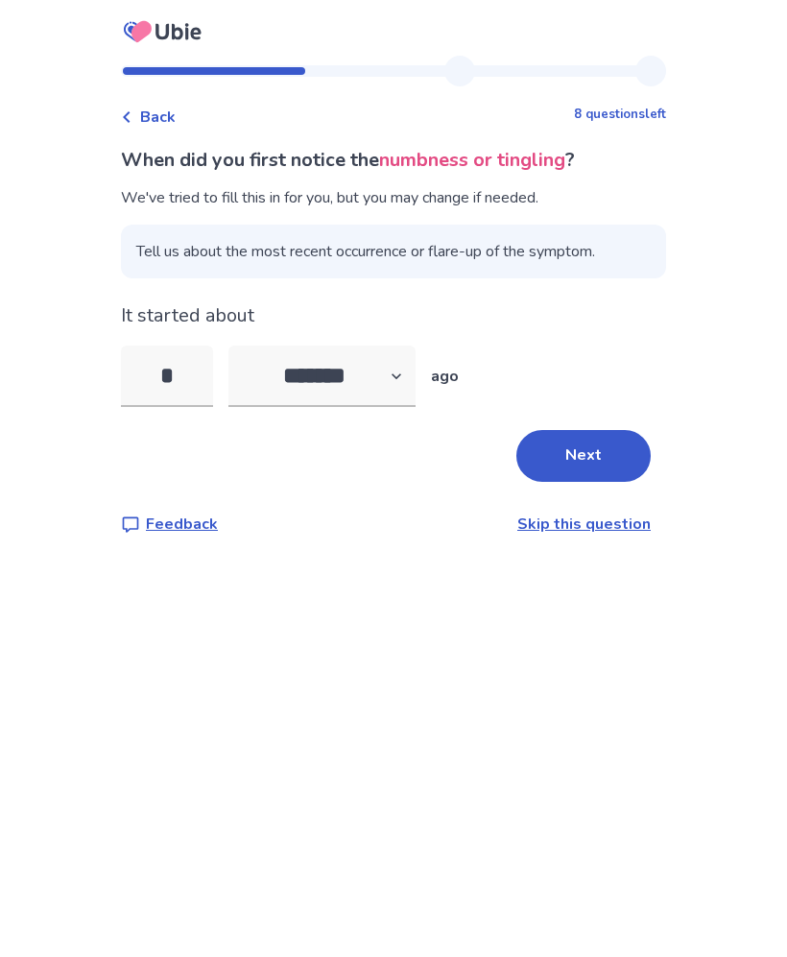
click at [614, 470] on button "Next" at bounding box center [584, 456] width 134 height 52
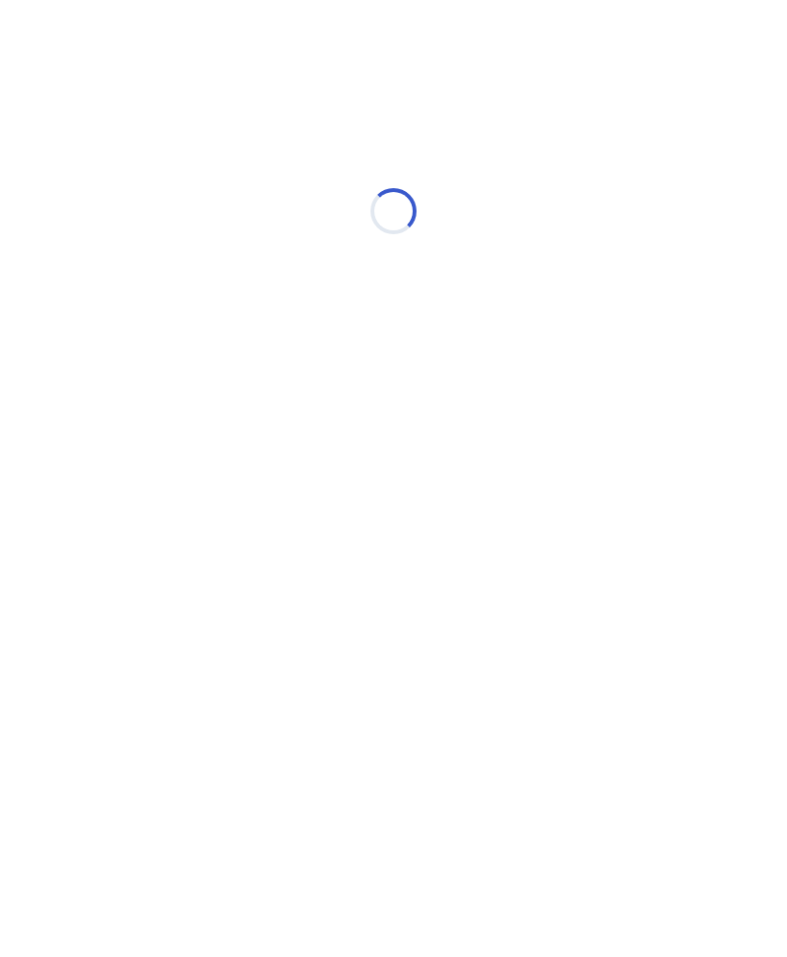
select select "*"
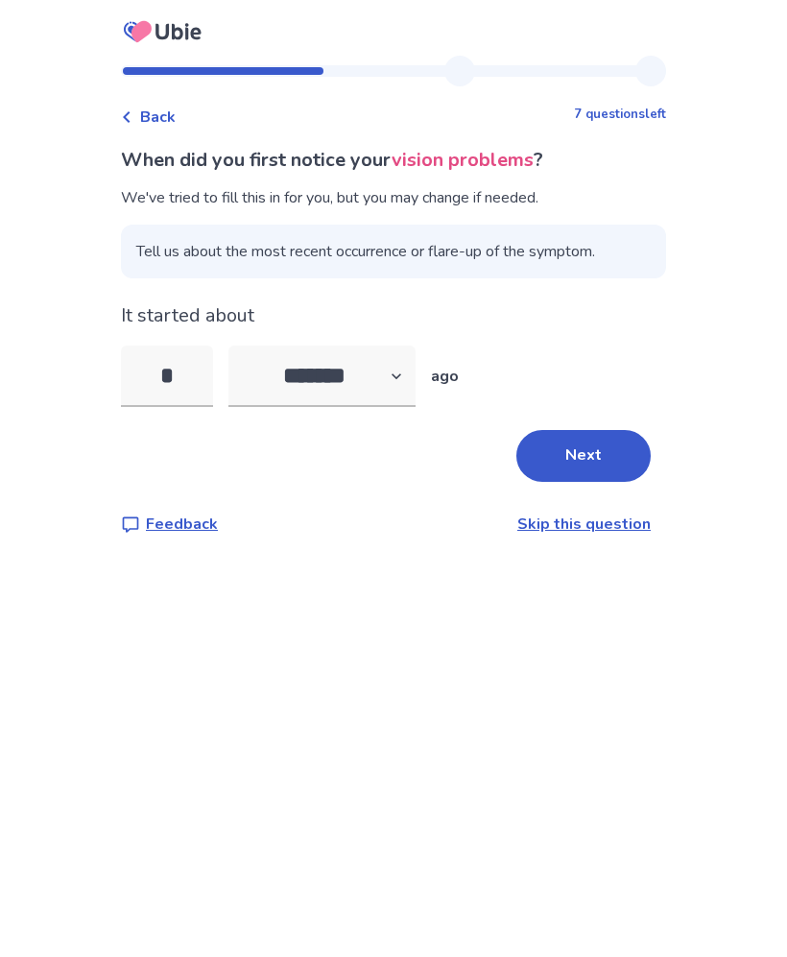
click at [624, 468] on button "Next" at bounding box center [584, 456] width 134 height 52
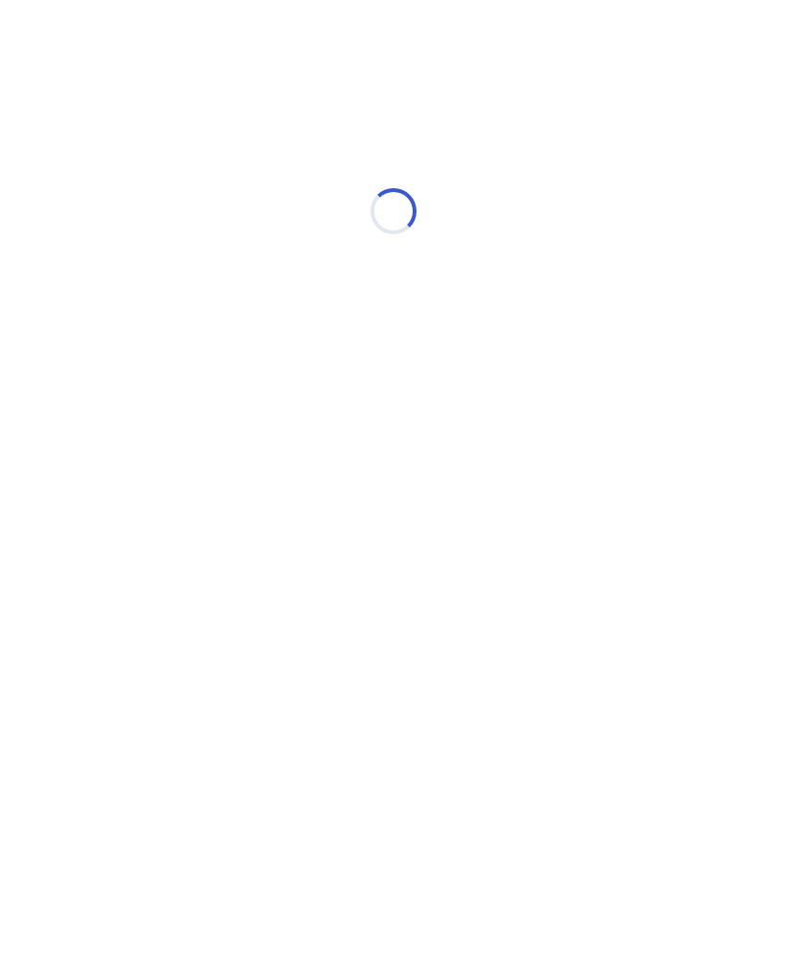
select select "*"
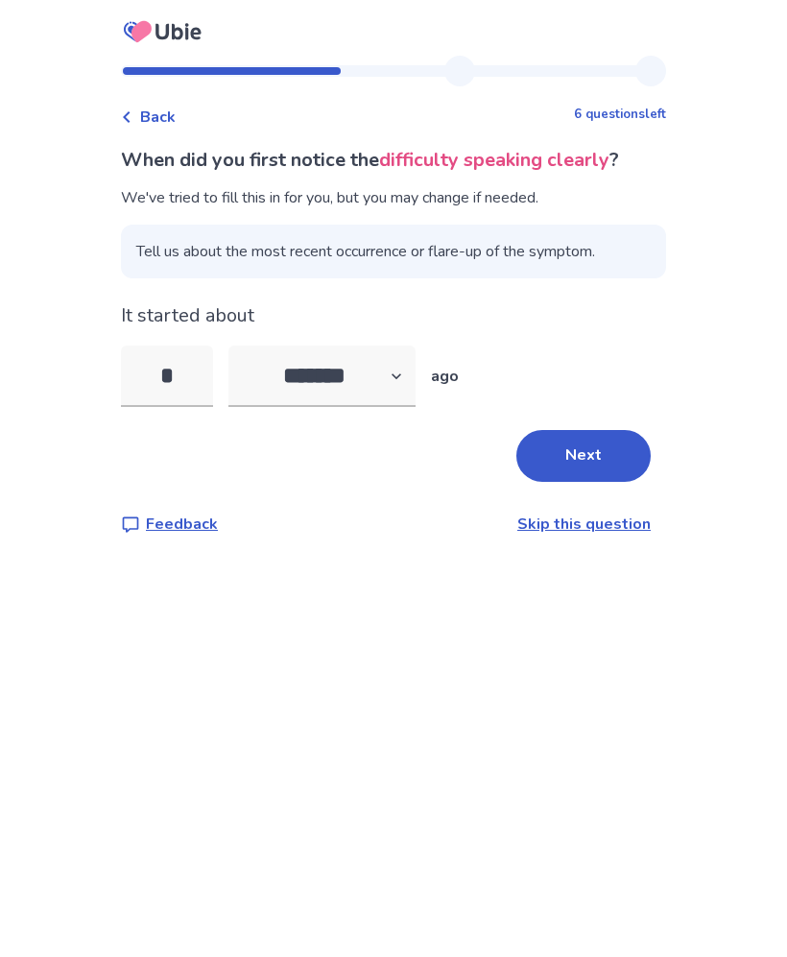
click at [616, 470] on button "Next" at bounding box center [584, 456] width 134 height 52
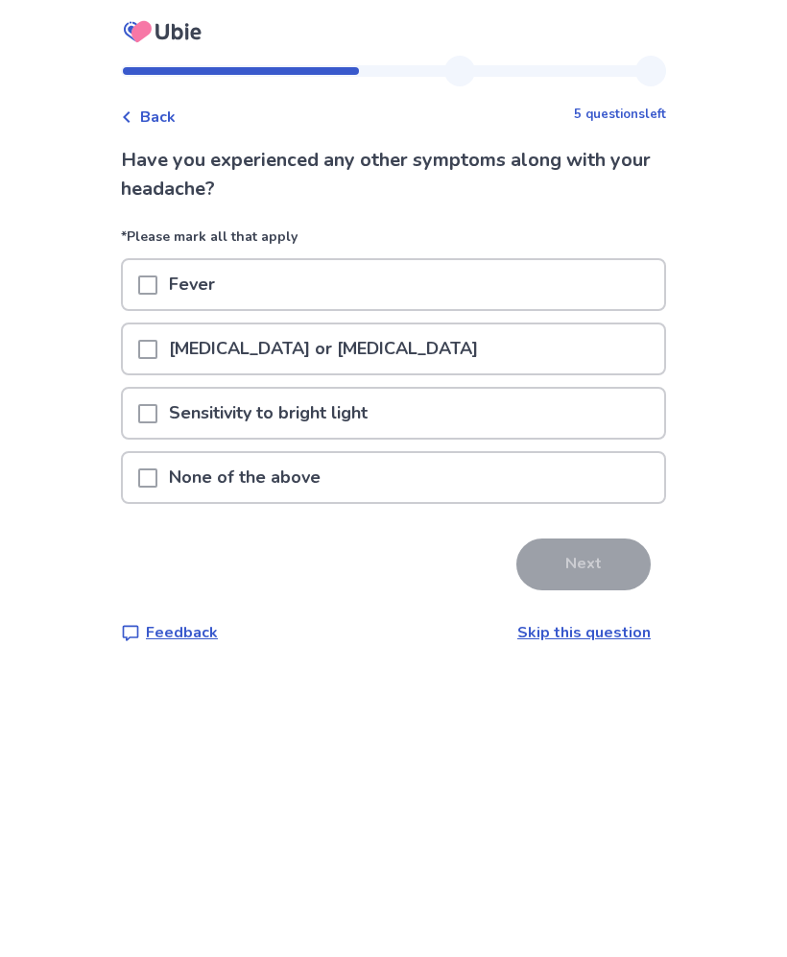
click at [199, 407] on p "Sensitivity to bright light" at bounding box center [268, 413] width 222 height 49
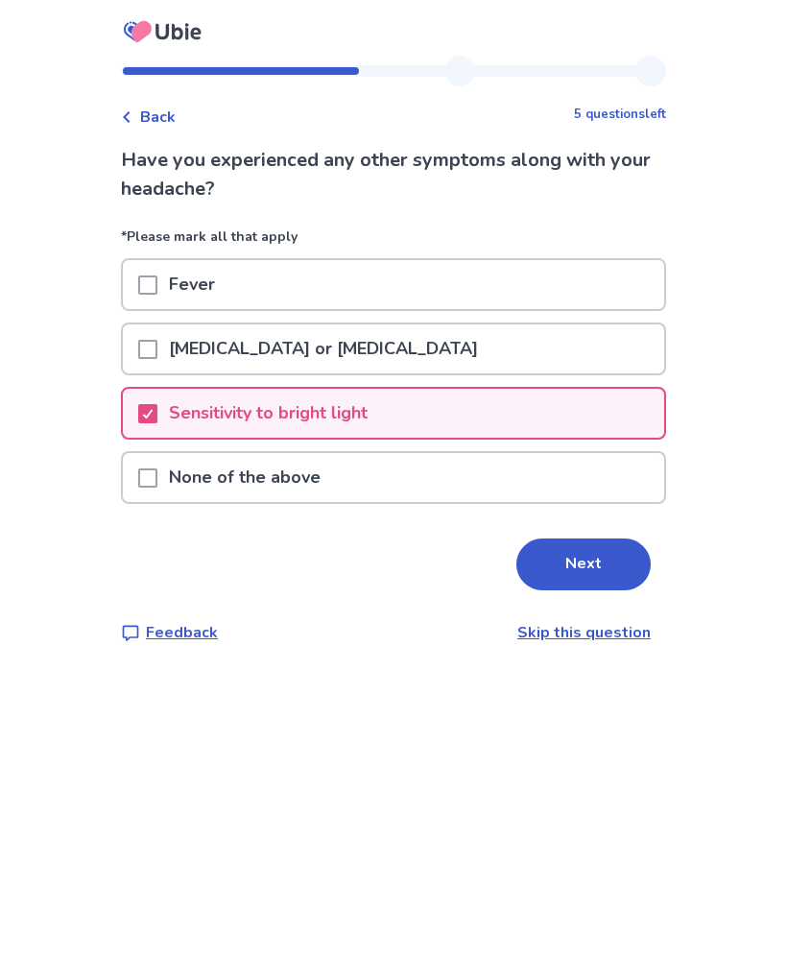
click at [579, 557] on button "Next" at bounding box center [584, 565] width 134 height 52
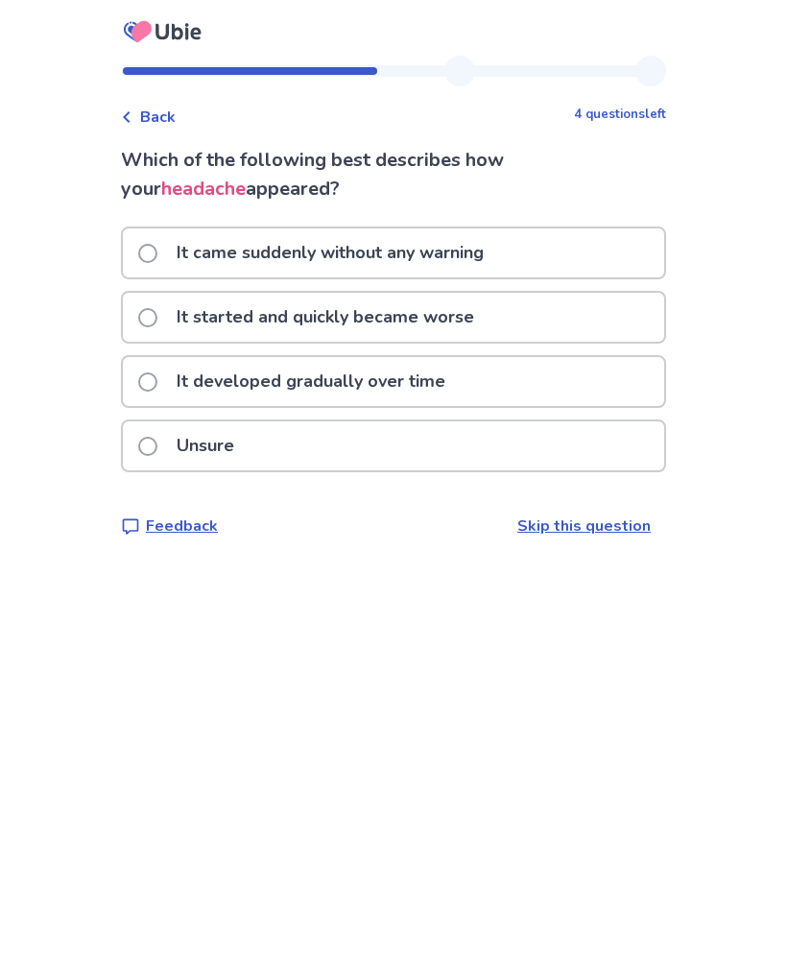
click at [157, 257] on span at bounding box center [147, 253] width 19 height 19
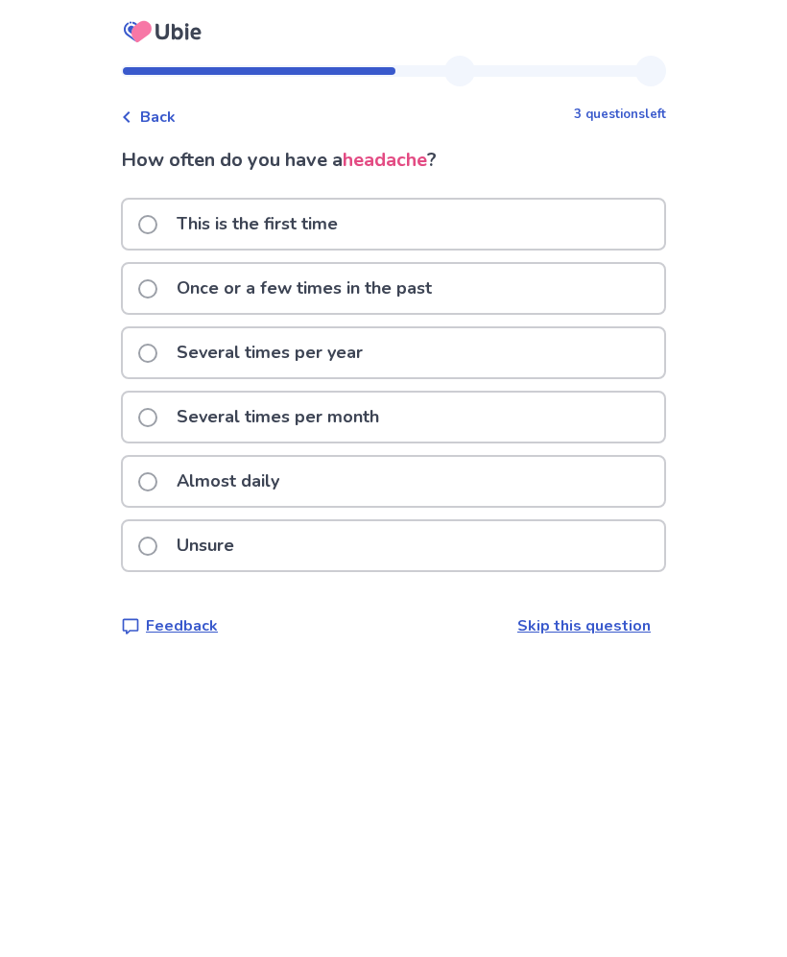
click at [181, 477] on p "Almost daily" at bounding box center [228, 481] width 126 height 49
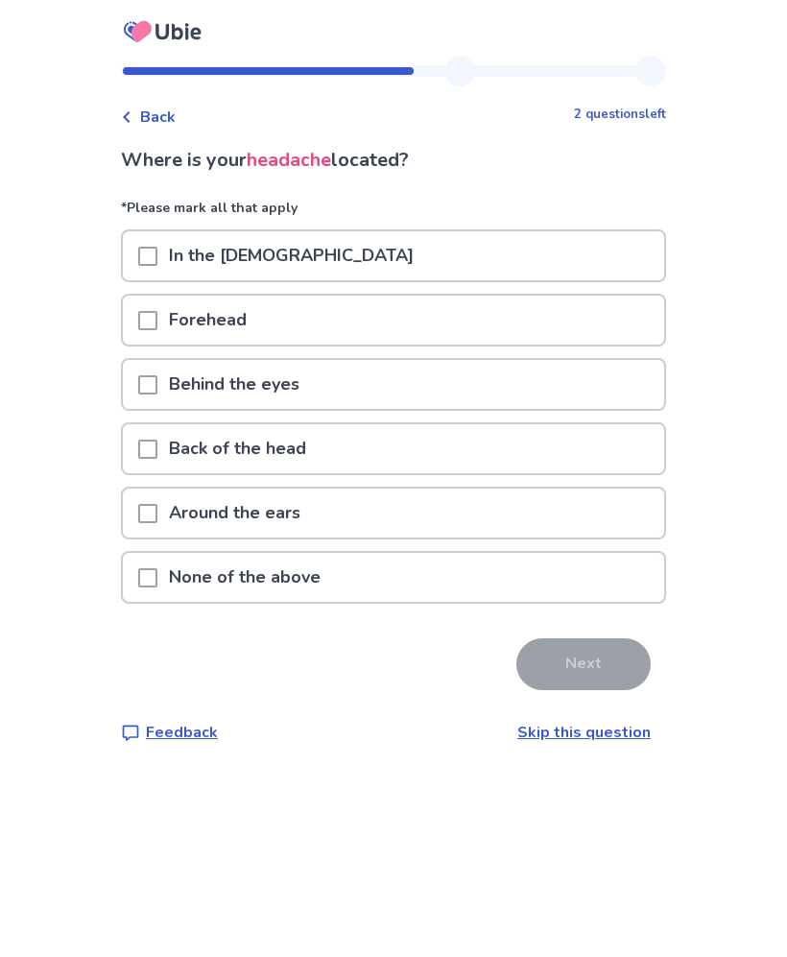
click at [157, 247] on span at bounding box center [147, 256] width 19 height 19
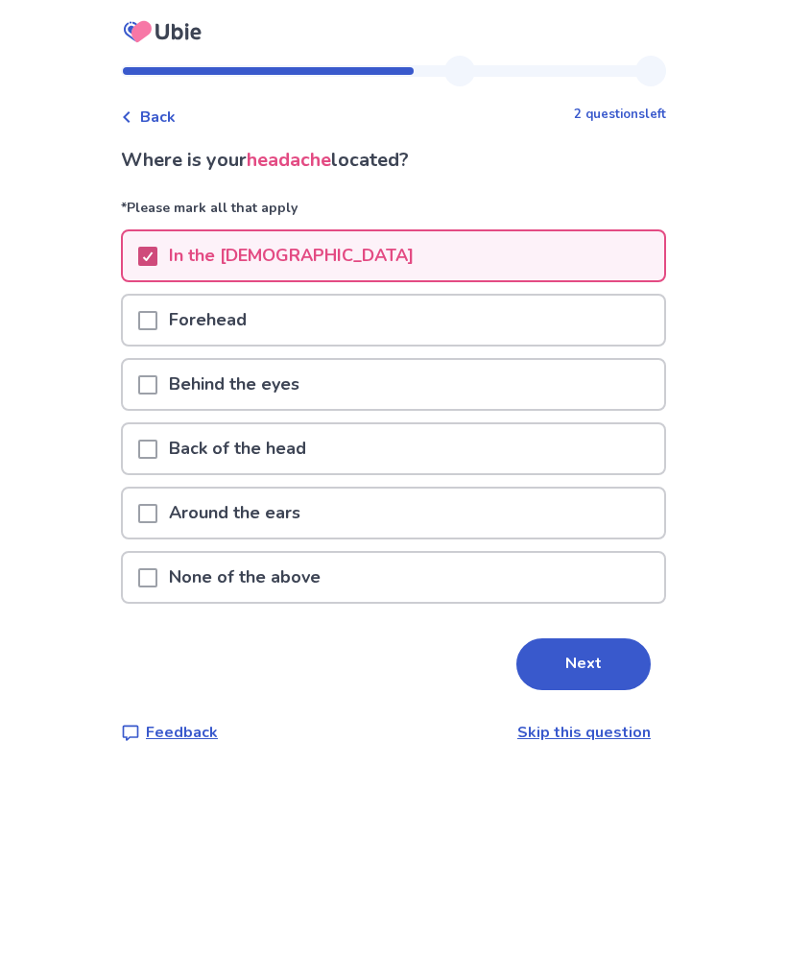
click at [157, 368] on div at bounding box center [147, 384] width 19 height 49
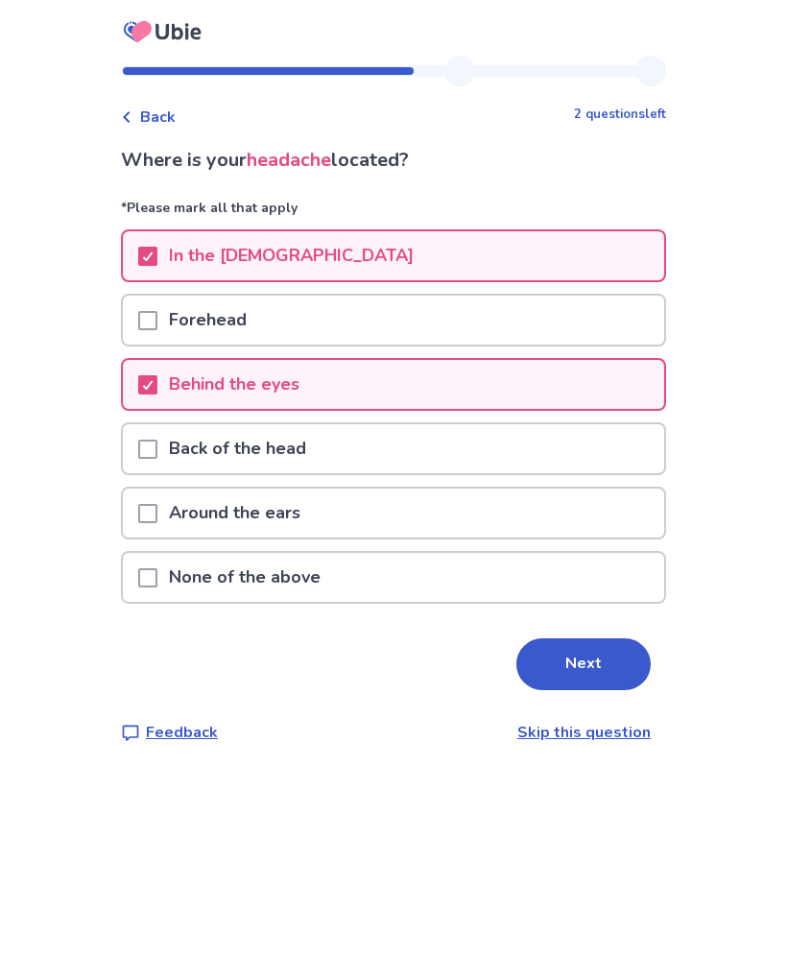
click at [157, 319] on span at bounding box center [147, 320] width 19 height 19
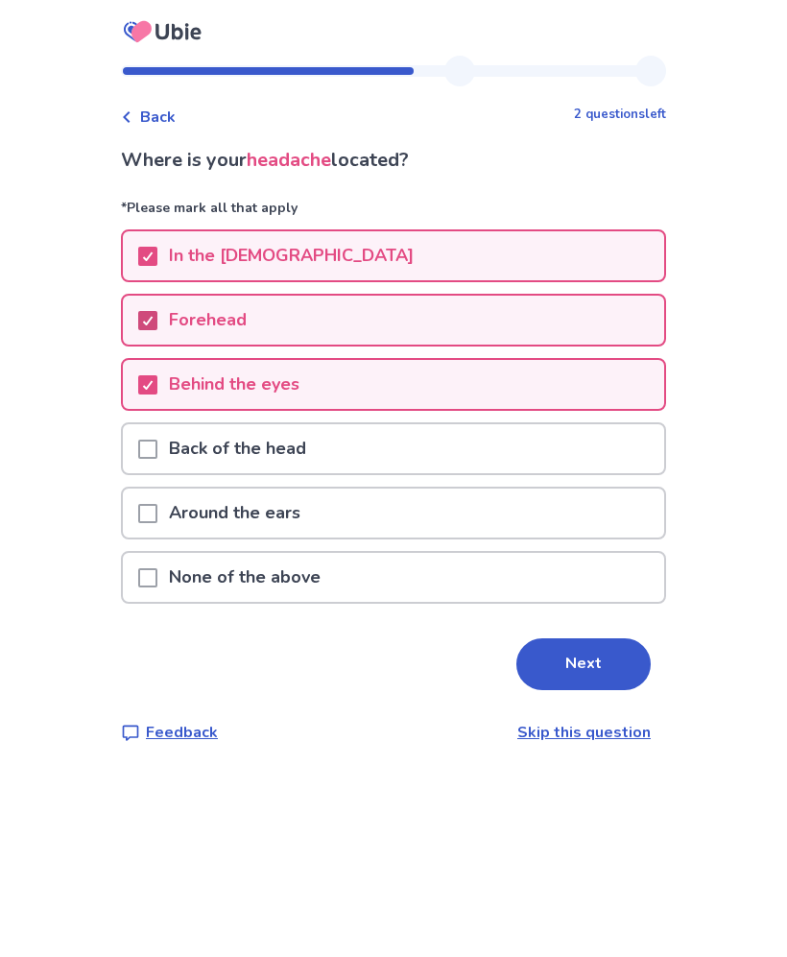
click at [589, 680] on button "Next" at bounding box center [584, 664] width 134 height 52
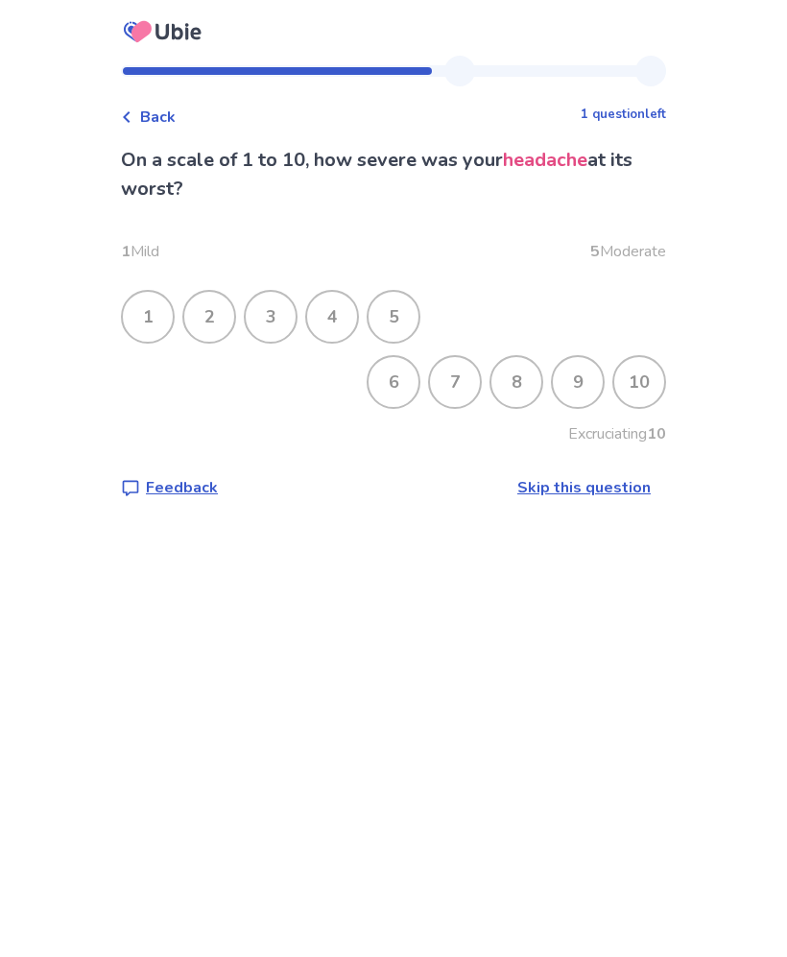
click at [637, 381] on div "10" at bounding box center [639, 382] width 50 height 50
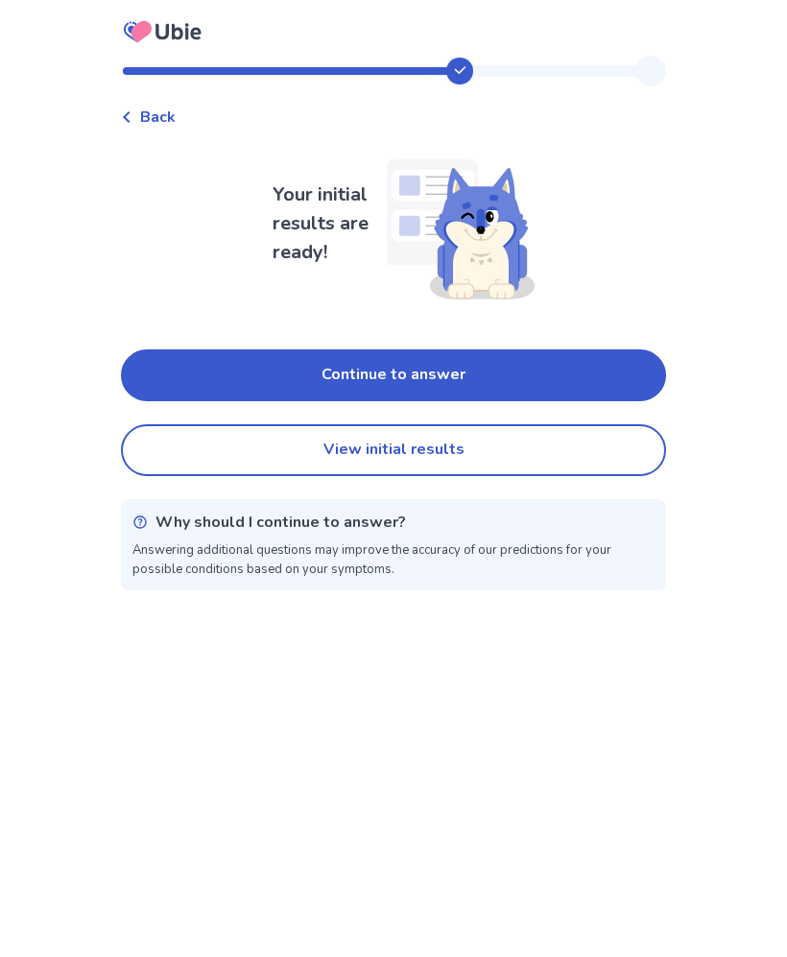
click at [612, 445] on button "View initial results" at bounding box center [393, 450] width 545 height 52
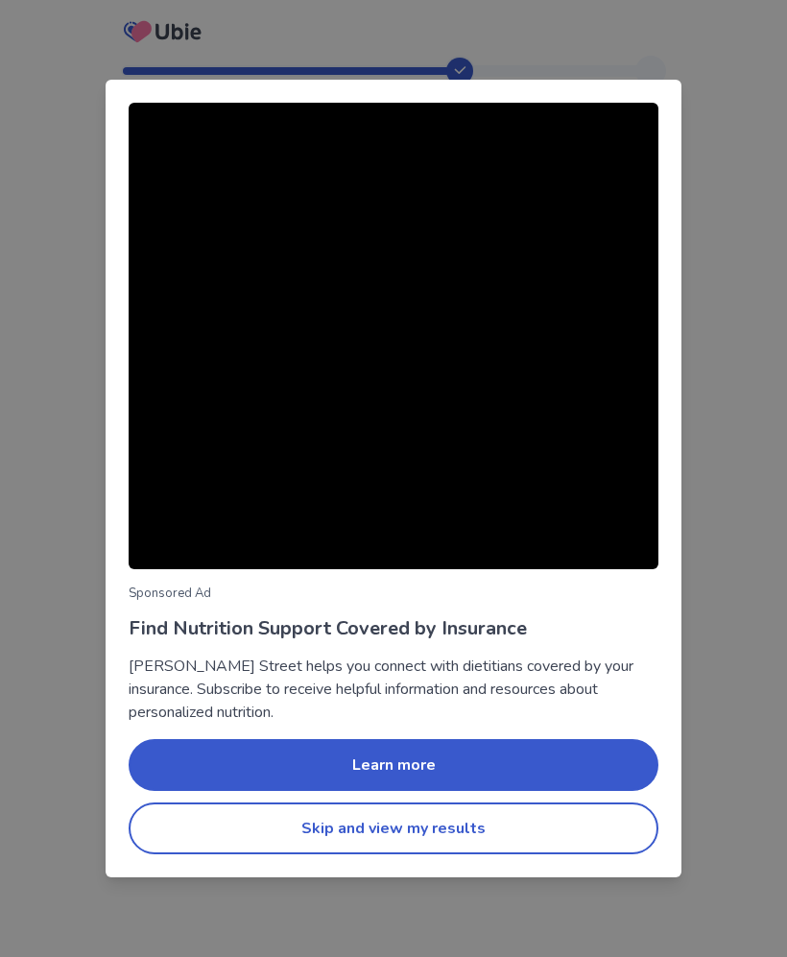
click at [734, 416] on div "Sponsored Ad Find Nutrition Support Covered by Insurance [PERSON_NAME] Street h…" at bounding box center [393, 478] width 787 height 957
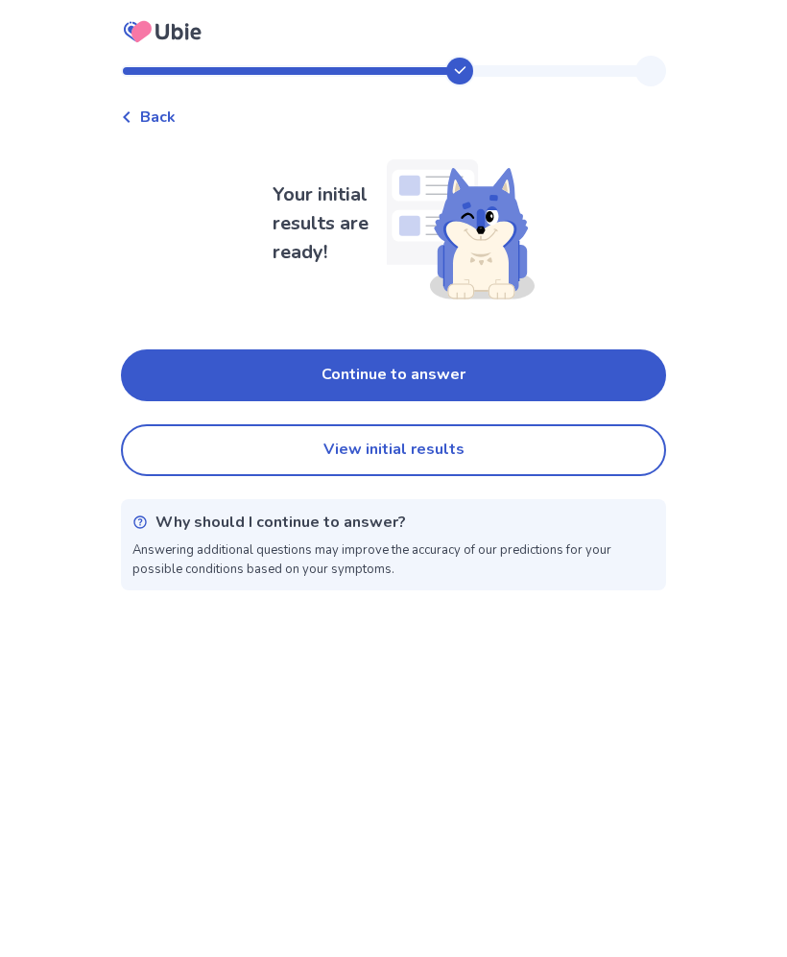
click at [175, 374] on button "Continue to answer" at bounding box center [393, 375] width 545 height 52
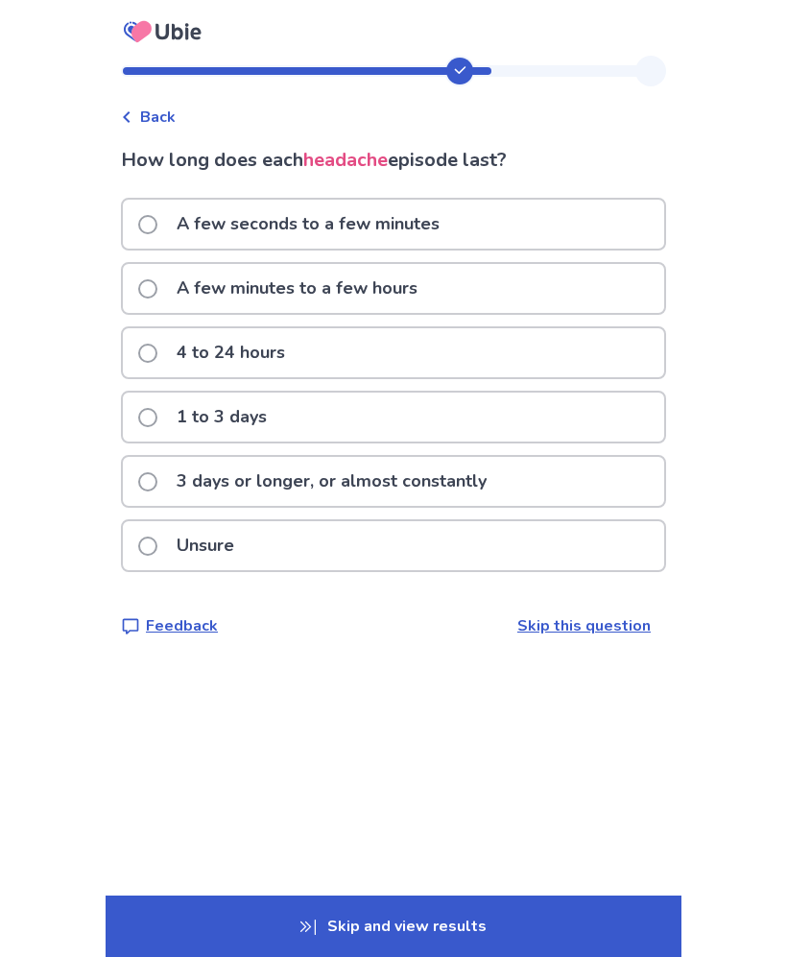
click at [182, 469] on p "3 days or longer, or almost constantly" at bounding box center [331, 481] width 333 height 49
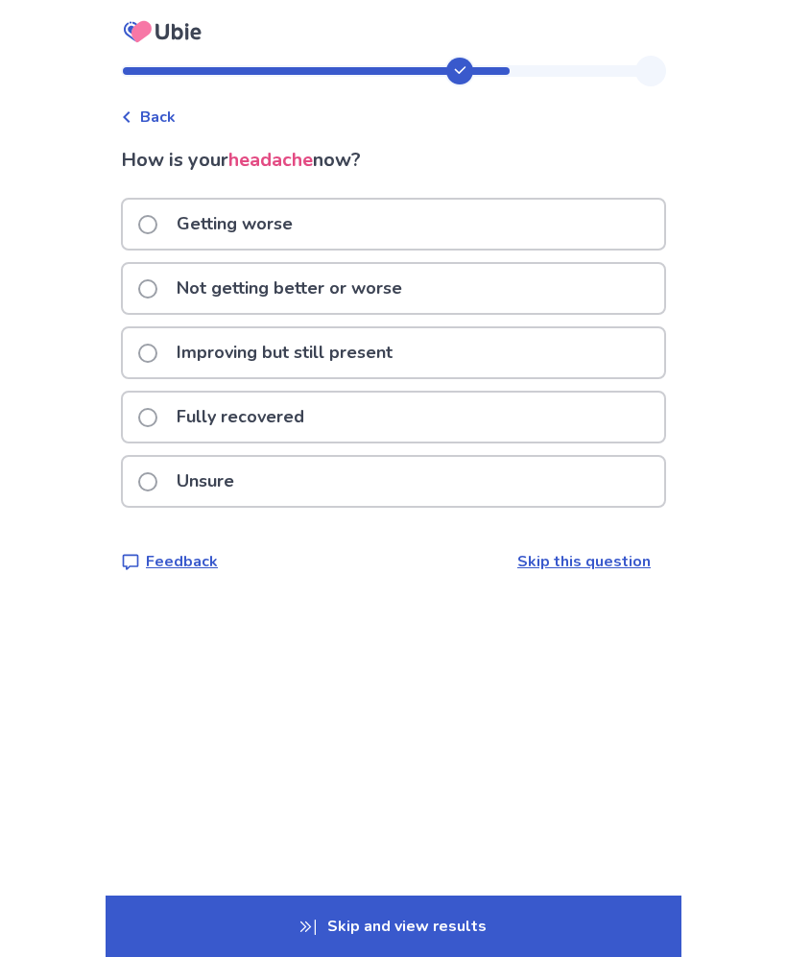
click at [175, 411] on label "Fully recovered" at bounding box center [227, 417] width 178 height 49
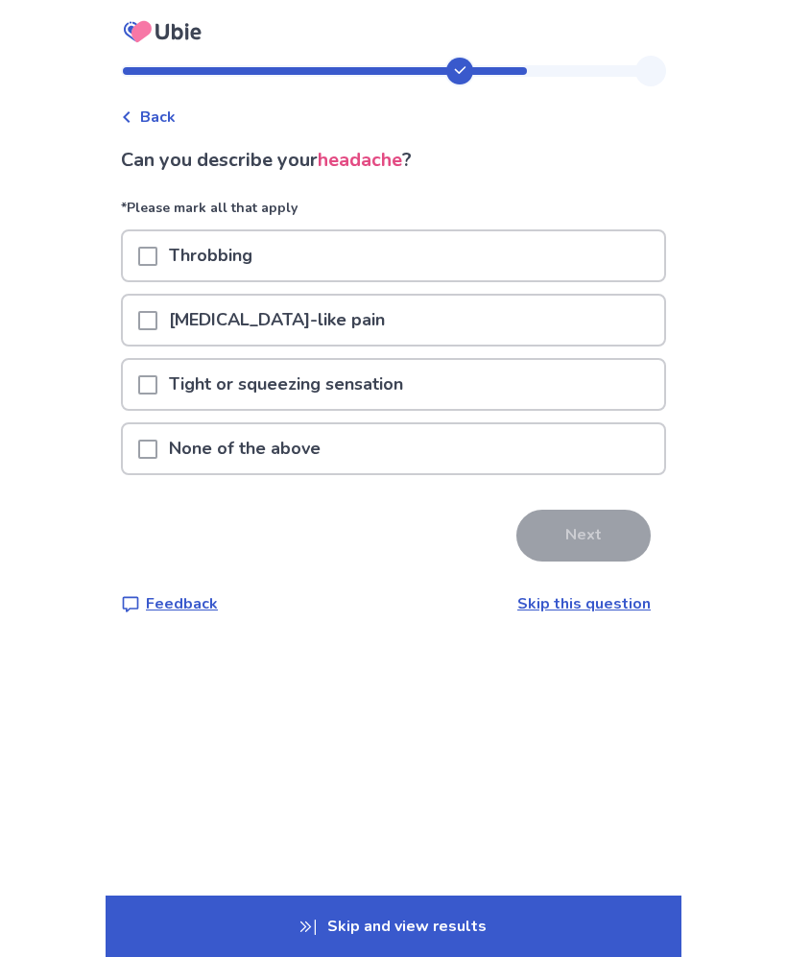
click at [157, 256] on span at bounding box center [147, 256] width 19 height 19
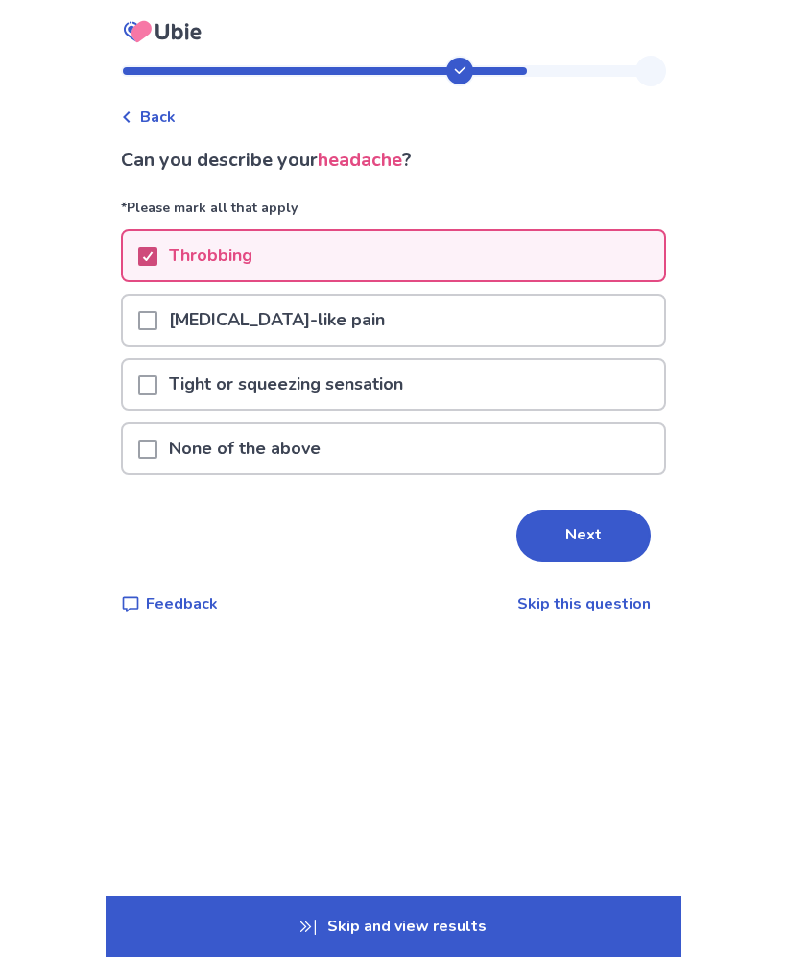
click at [187, 396] on p "Tight or squeezing sensation" at bounding box center [285, 384] width 257 height 49
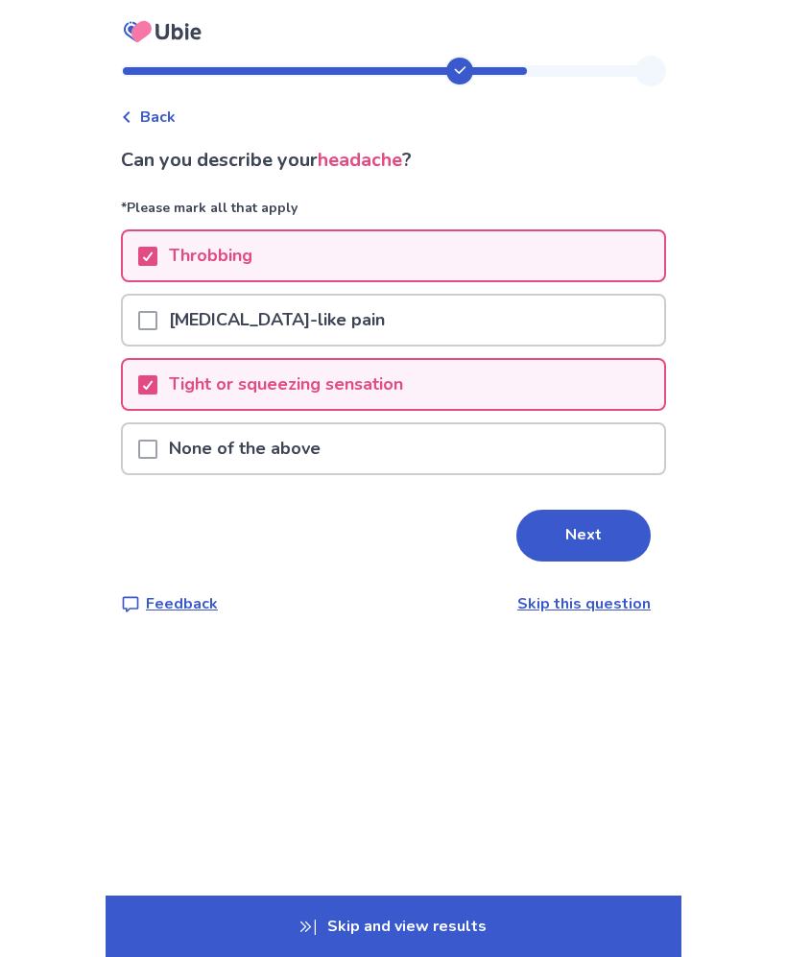
click at [571, 533] on button "Next" at bounding box center [584, 536] width 134 height 52
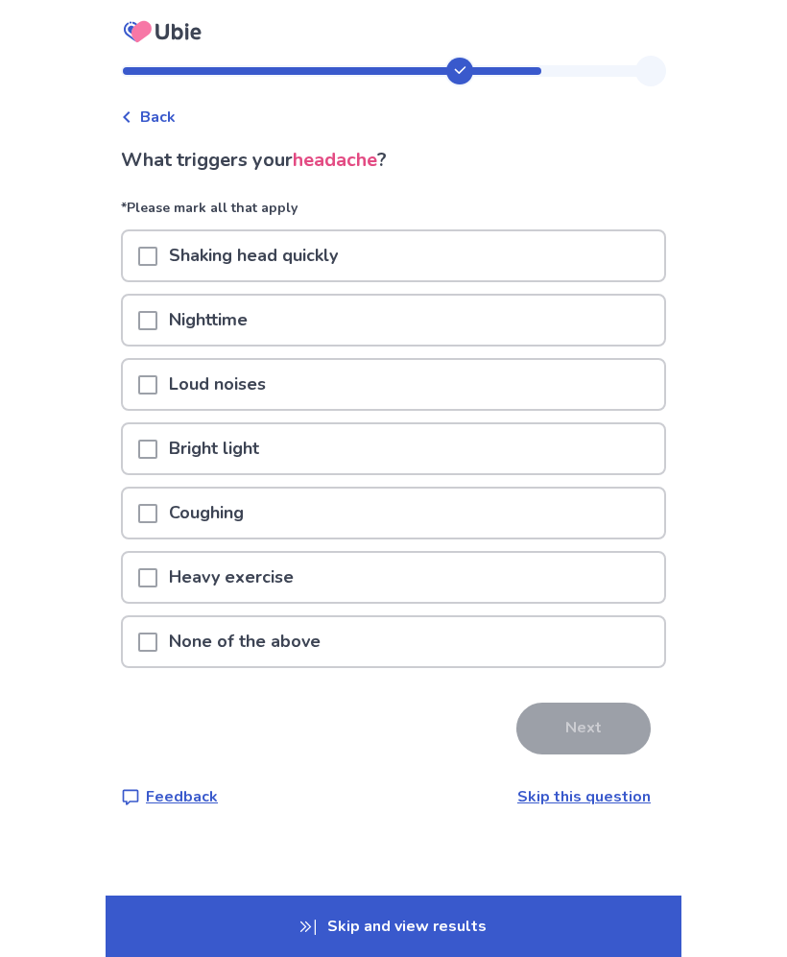
click at [157, 252] on span at bounding box center [147, 256] width 19 height 19
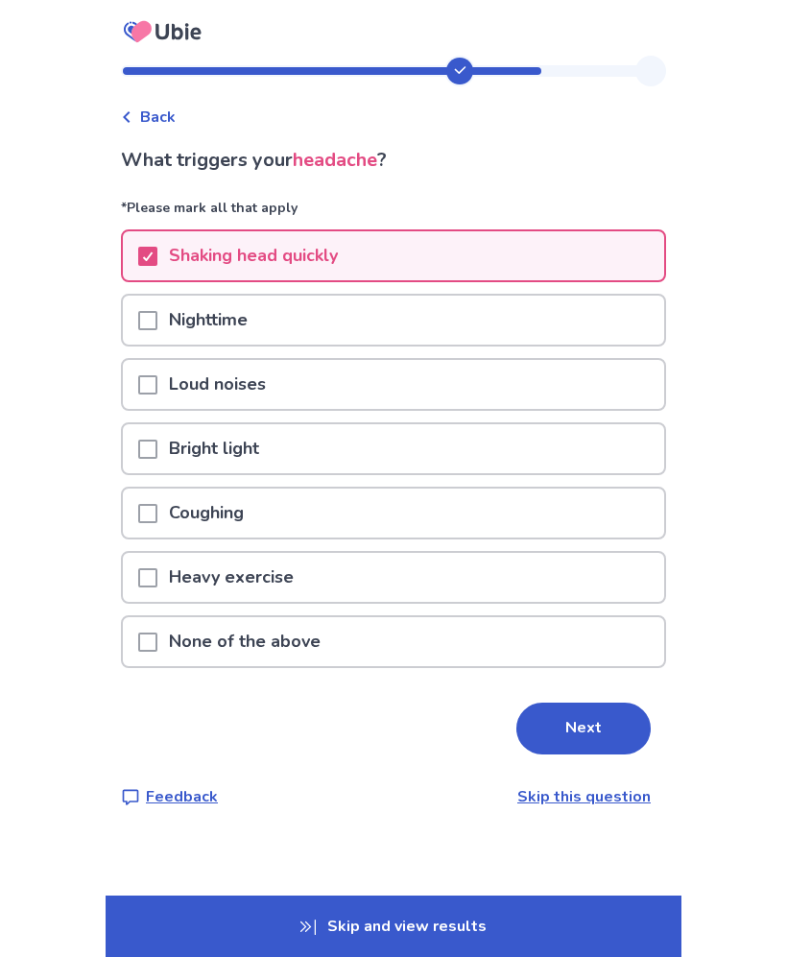
click at [179, 387] on p "Loud noises" at bounding box center [217, 384] width 120 height 49
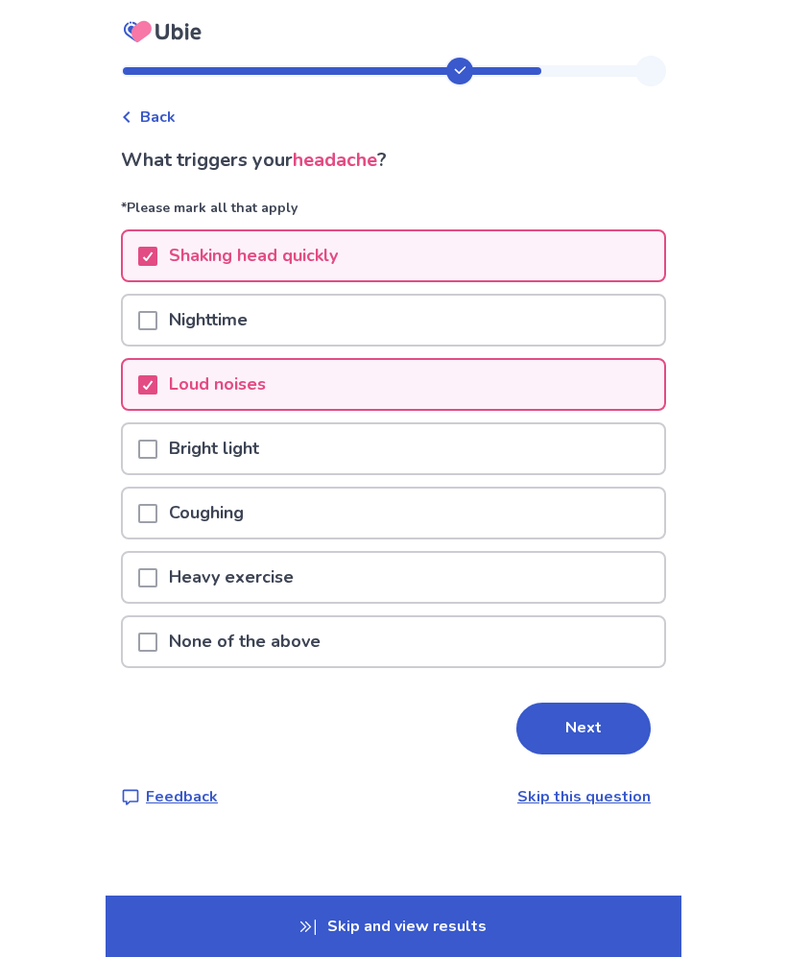
click at [157, 450] on span at bounding box center [147, 449] width 19 height 19
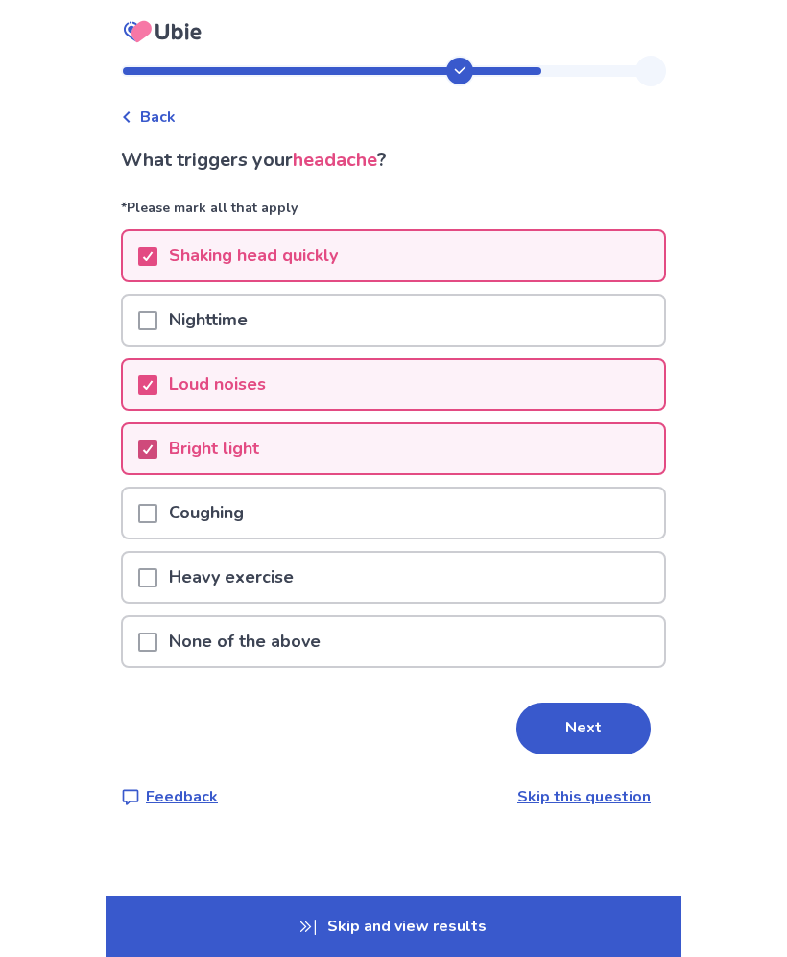
click at [199, 588] on p "Heavy exercise" at bounding box center [231, 577] width 148 height 49
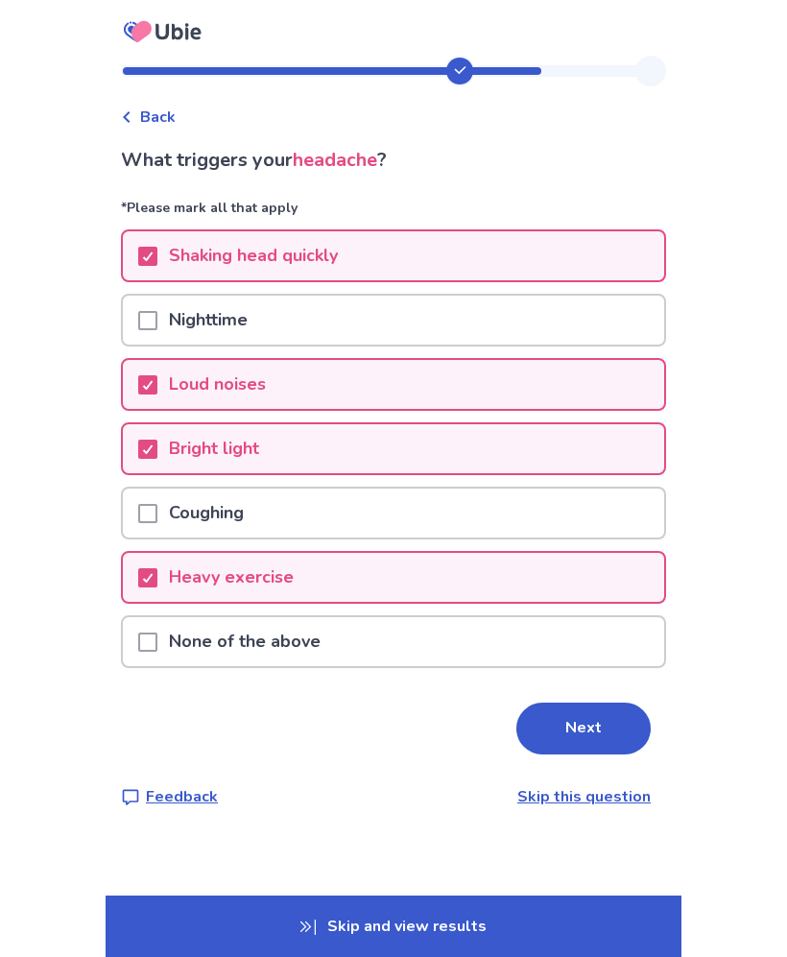
click at [593, 742] on button "Next" at bounding box center [584, 729] width 134 height 52
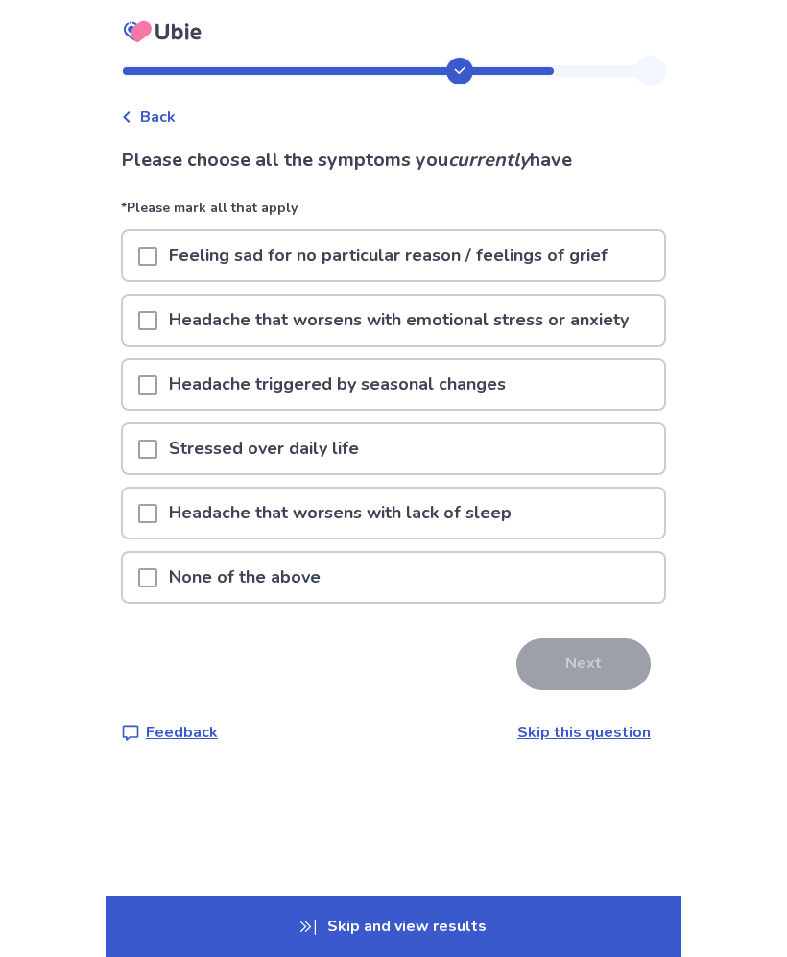
click at [157, 254] on span at bounding box center [147, 256] width 19 height 19
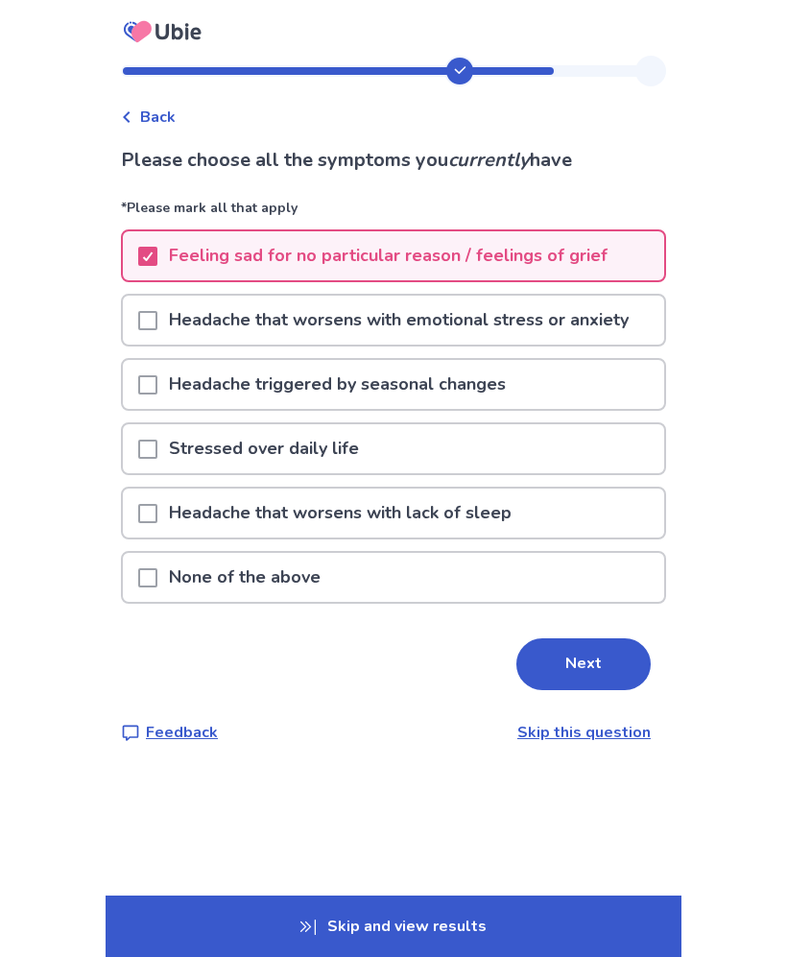
click at [157, 321] on span at bounding box center [147, 320] width 19 height 19
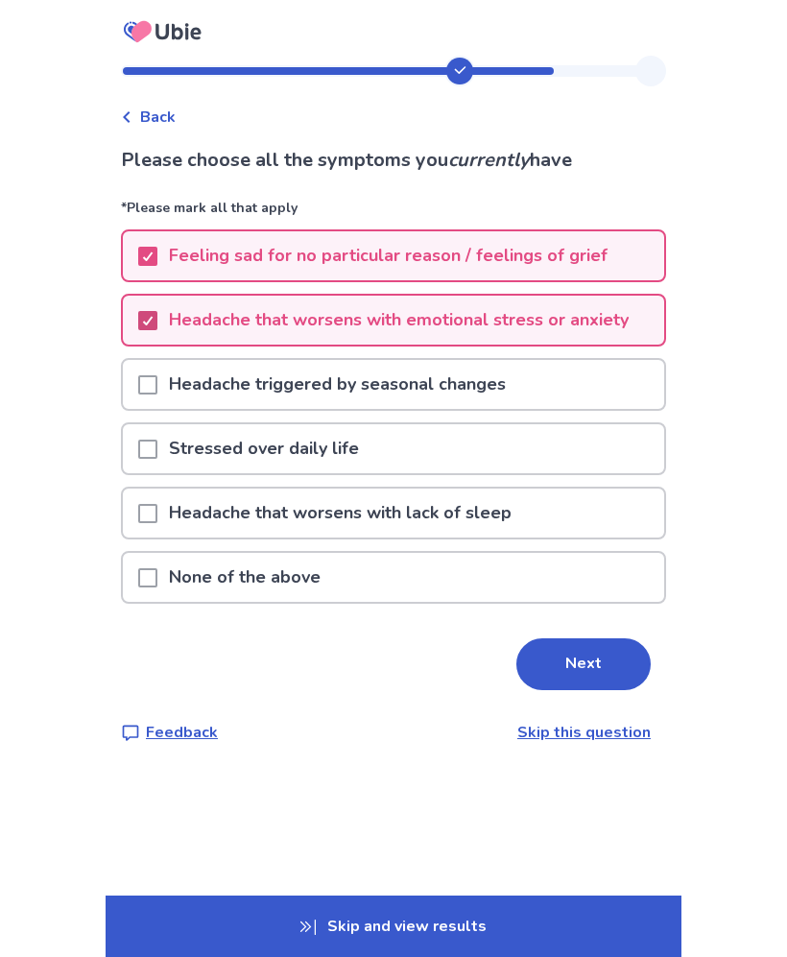
click at [179, 376] on p "Headache triggered by seasonal changes" at bounding box center [337, 384] width 360 height 49
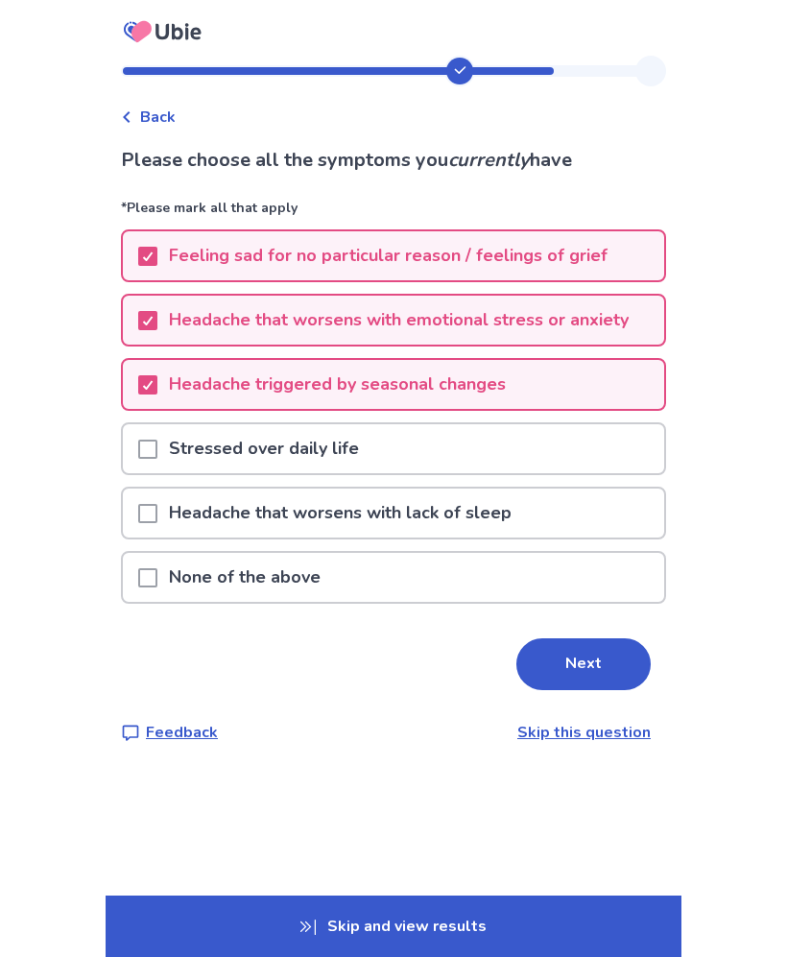
click at [589, 674] on button "Next" at bounding box center [584, 664] width 134 height 52
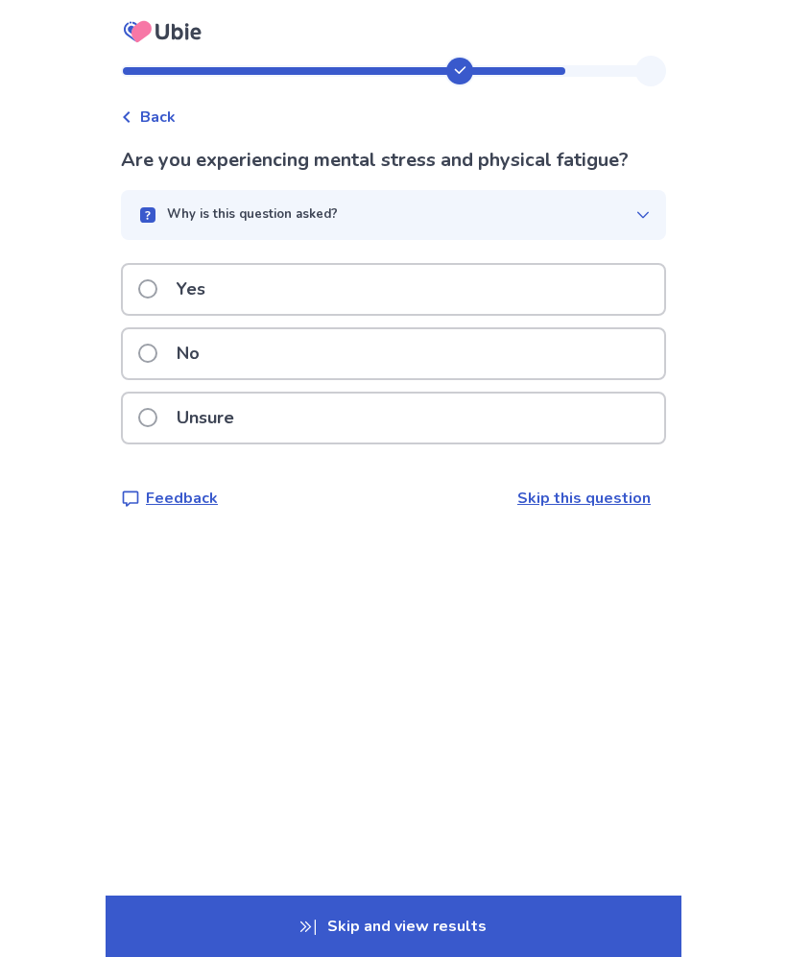
click at [181, 289] on p "Yes" at bounding box center [191, 289] width 52 height 49
click at [175, 278] on label "Yes" at bounding box center [177, 289] width 79 height 49
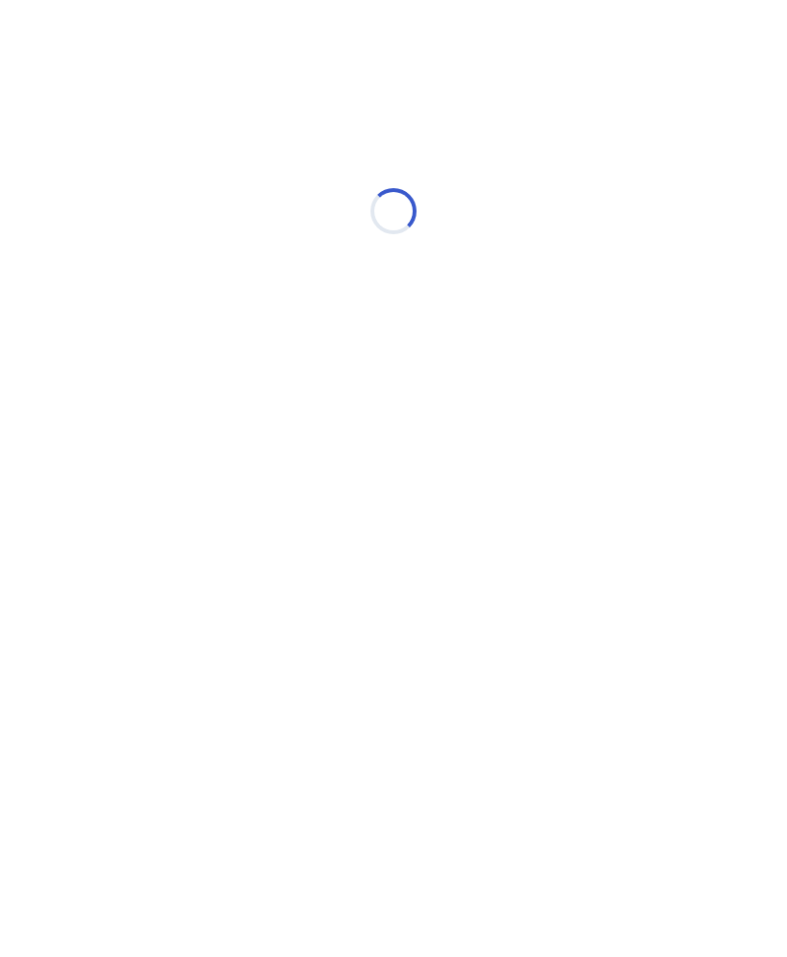
select select "*"
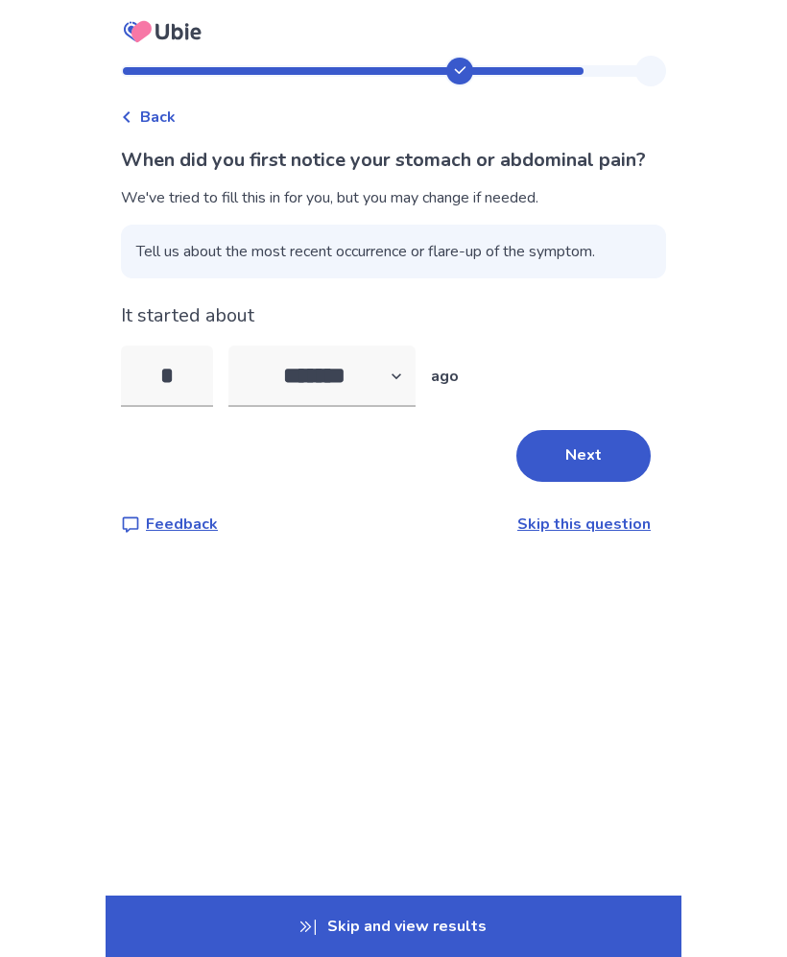
click at [612, 482] on button "Next" at bounding box center [584, 456] width 134 height 52
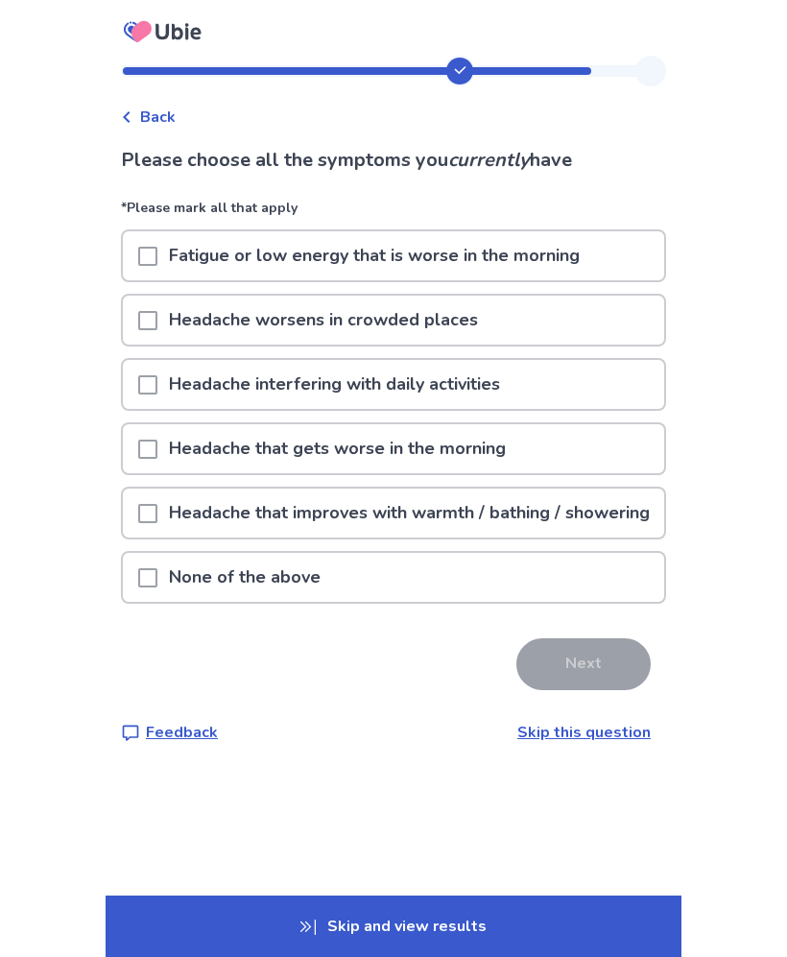
click at [157, 245] on div at bounding box center [147, 255] width 19 height 49
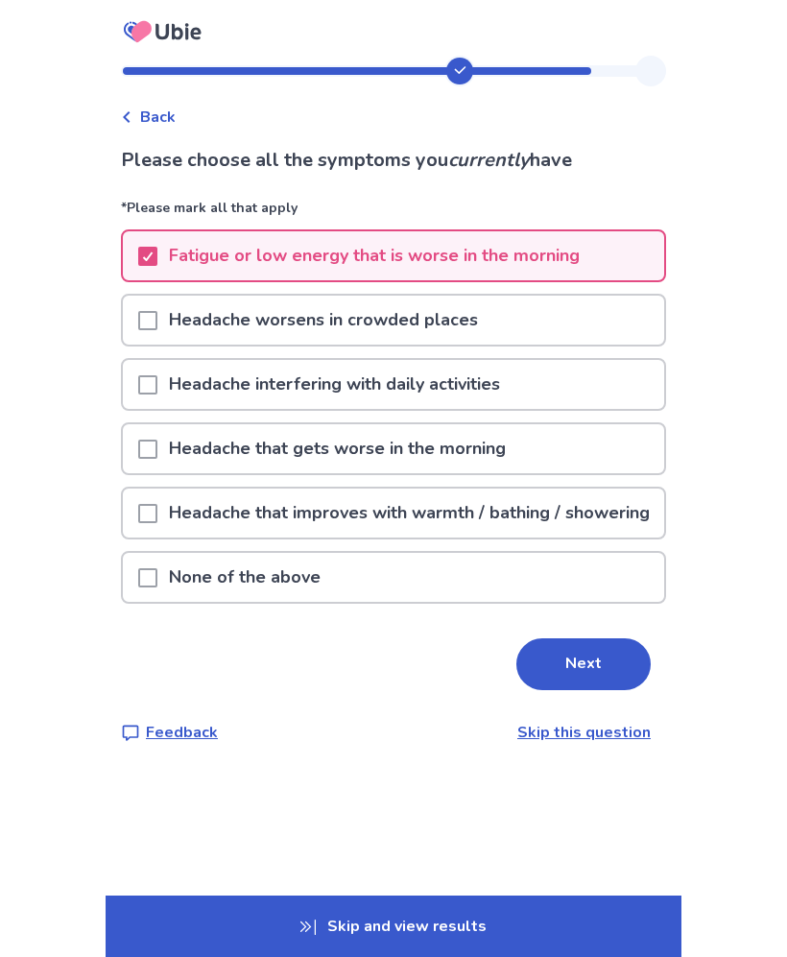
click at [180, 304] on p "Headache worsens in crowded places" at bounding box center [323, 320] width 332 height 49
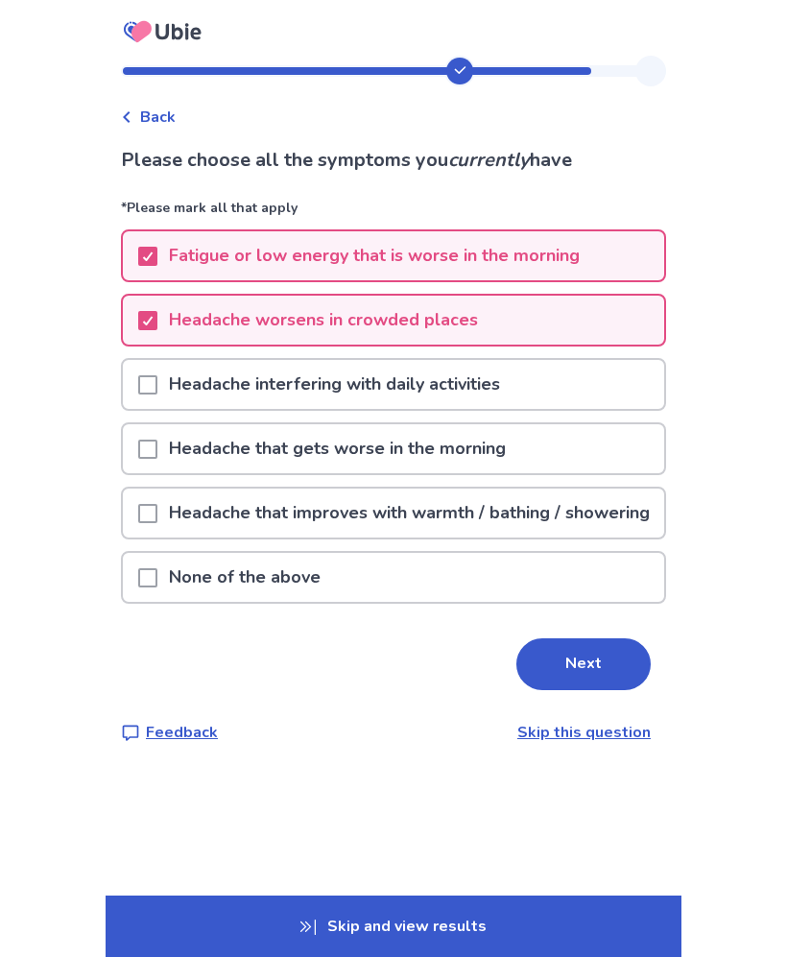
click at [195, 383] on p "Headache interfering with daily activities" at bounding box center [334, 384] width 354 height 49
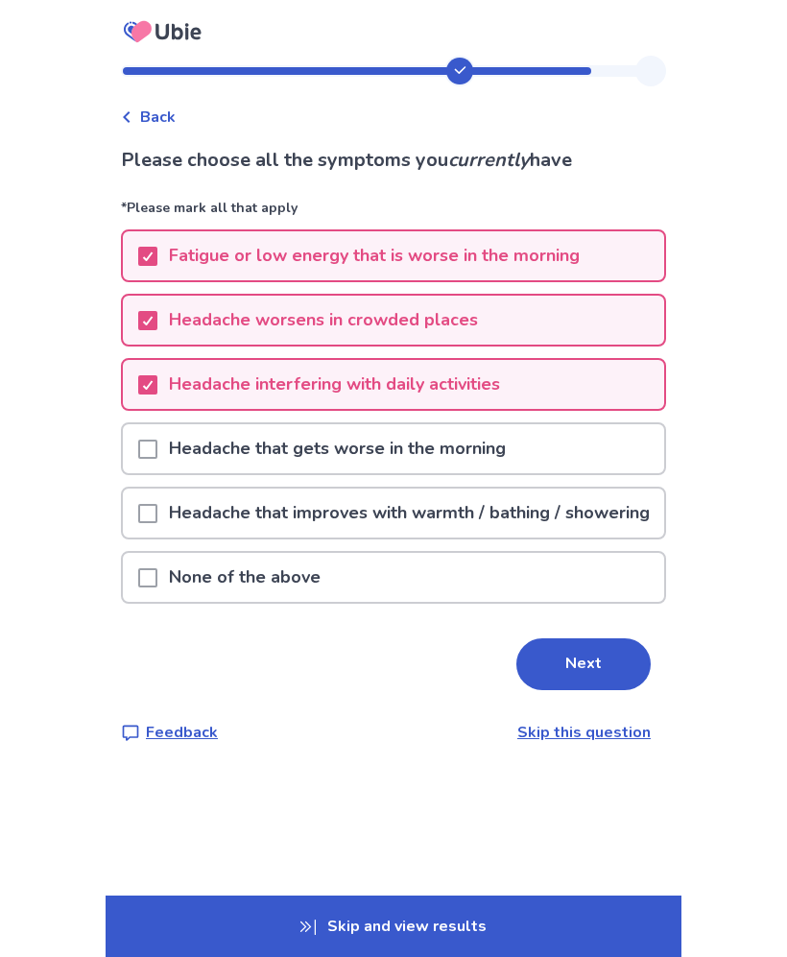
click at [586, 674] on button "Next" at bounding box center [584, 664] width 134 height 52
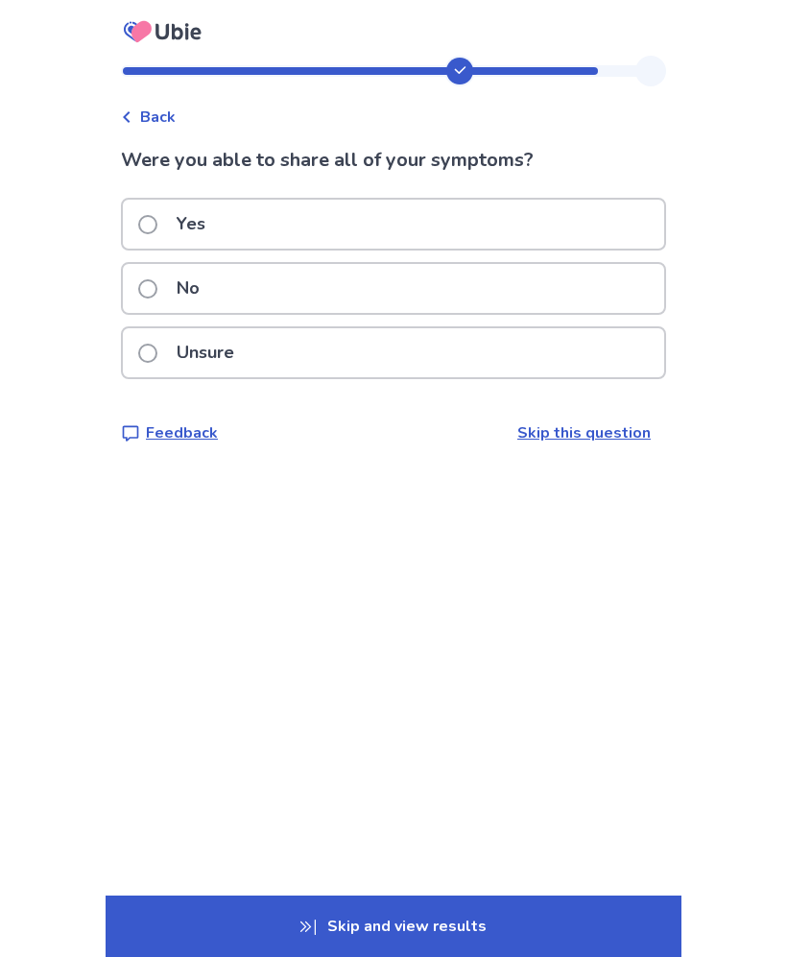
click at [157, 229] on span at bounding box center [147, 224] width 19 height 19
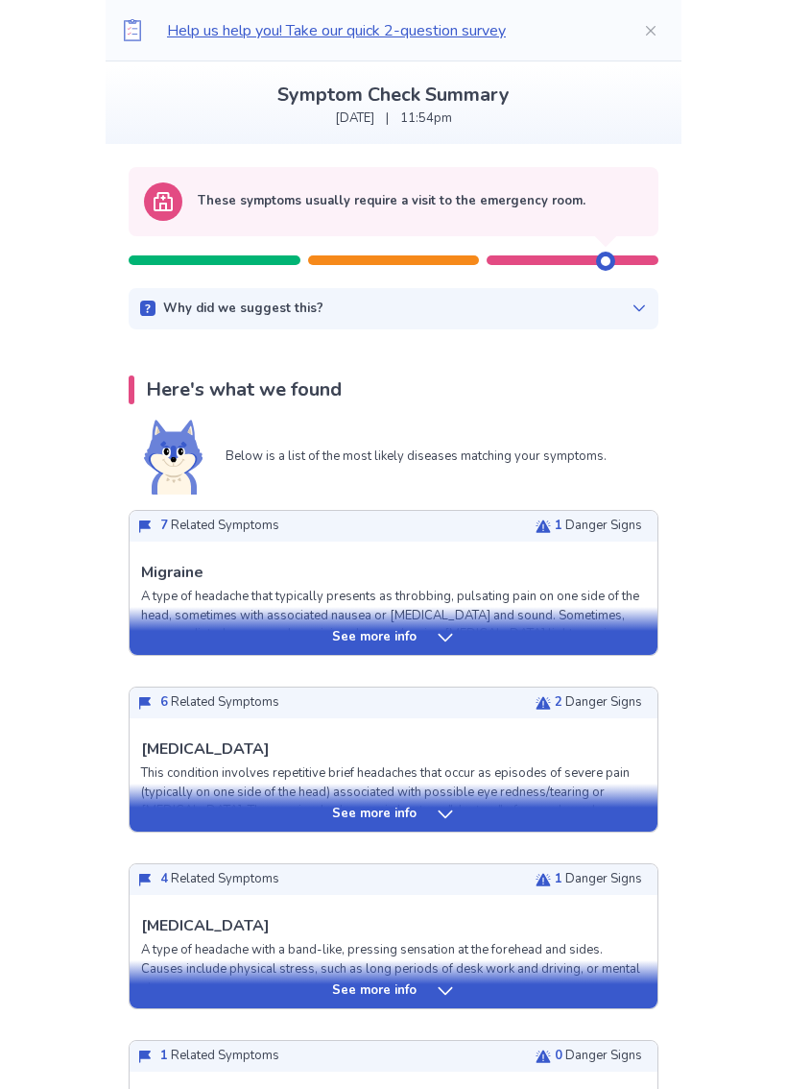
scroll to position [99, 0]
click at [585, 637] on div "See more info" at bounding box center [394, 637] width 528 height 19
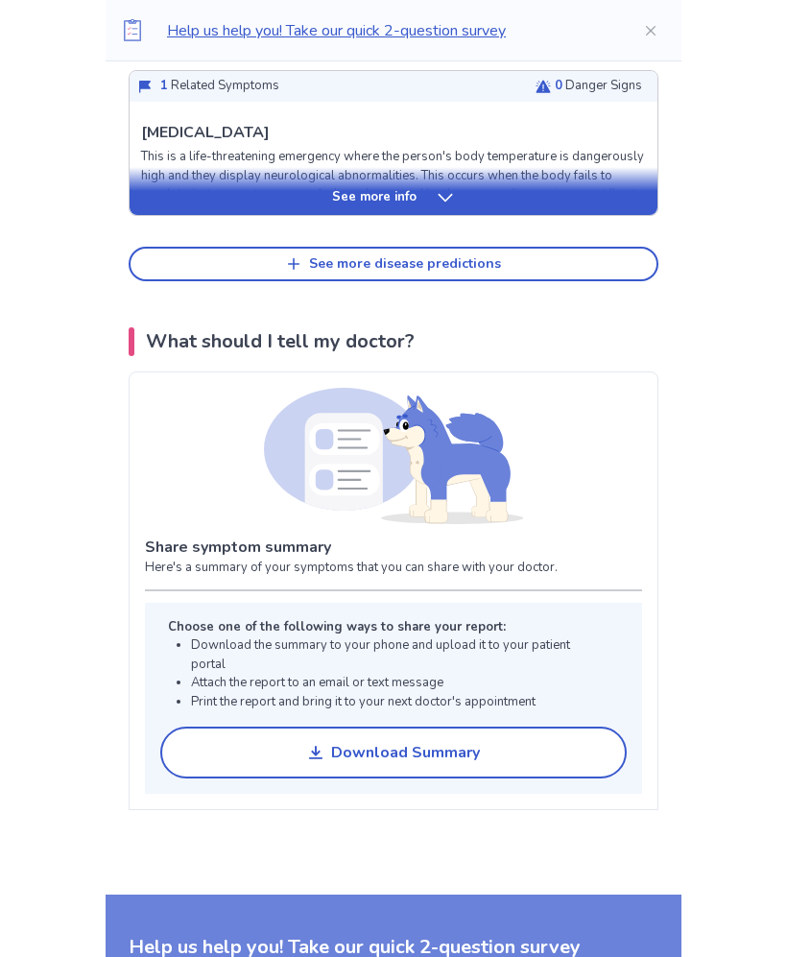
scroll to position [2555, 0]
